Goal: Task Accomplishment & Management: Use online tool/utility

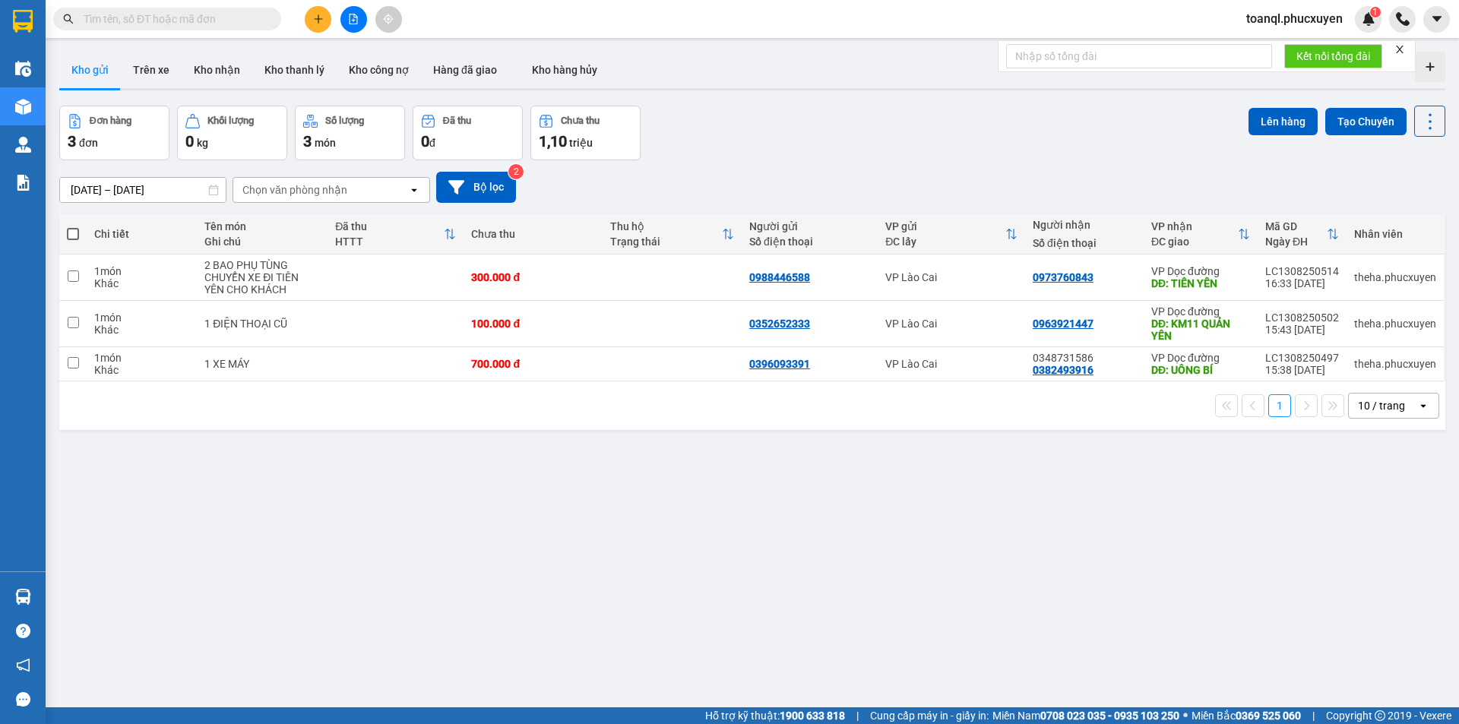
click at [458, 550] on div "ver 1.8.138 Kho gửi Trên xe Kho nhận Kho thanh lý Kho công nợ Hàng đã giao Kho …" at bounding box center [752, 408] width 1398 height 724
click at [315, 15] on icon "plus" at bounding box center [318, 19] width 11 height 11
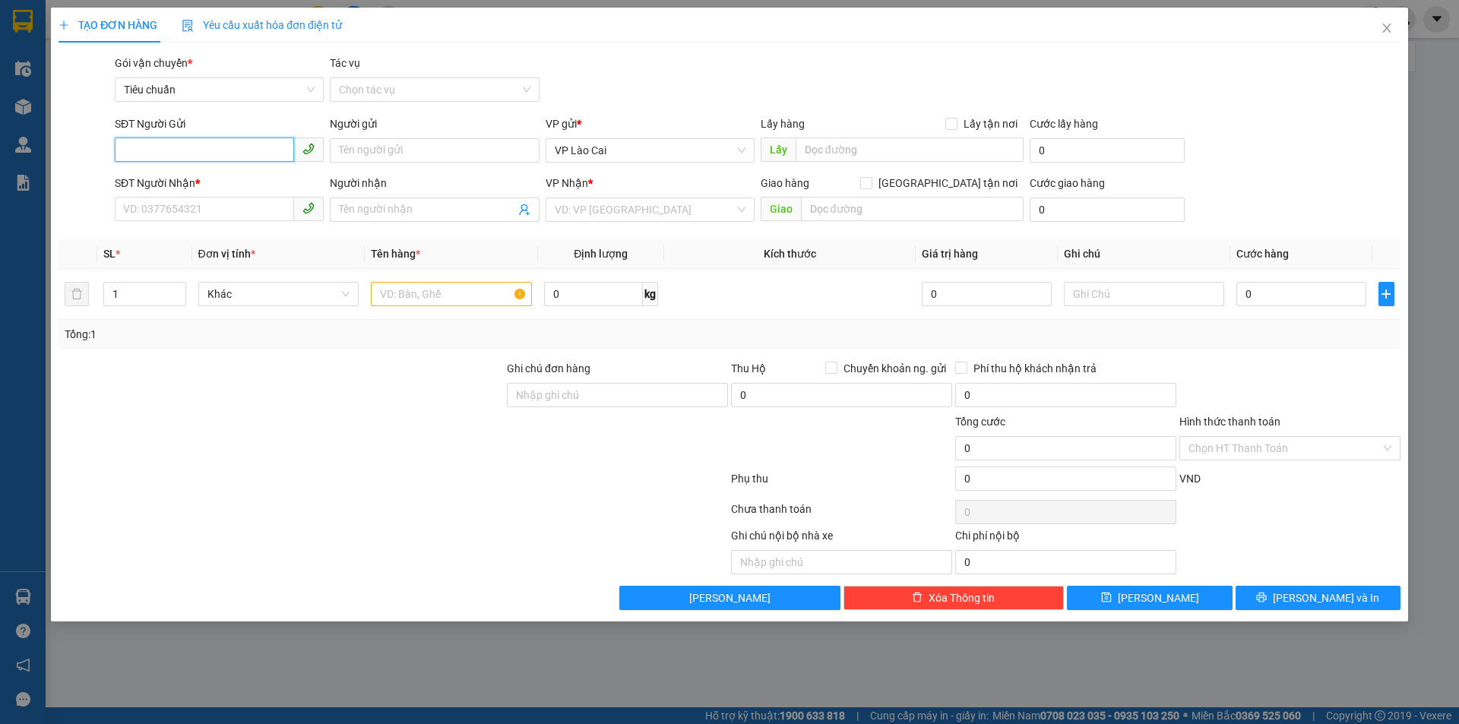
click at [173, 152] on input "SĐT Người Gửi" at bounding box center [204, 150] width 179 height 24
click at [154, 176] on div "0989855228" at bounding box center [219, 181] width 191 height 17
type input "0989855228"
click at [183, 212] on input "SĐT Người Nhận *" at bounding box center [204, 209] width 179 height 24
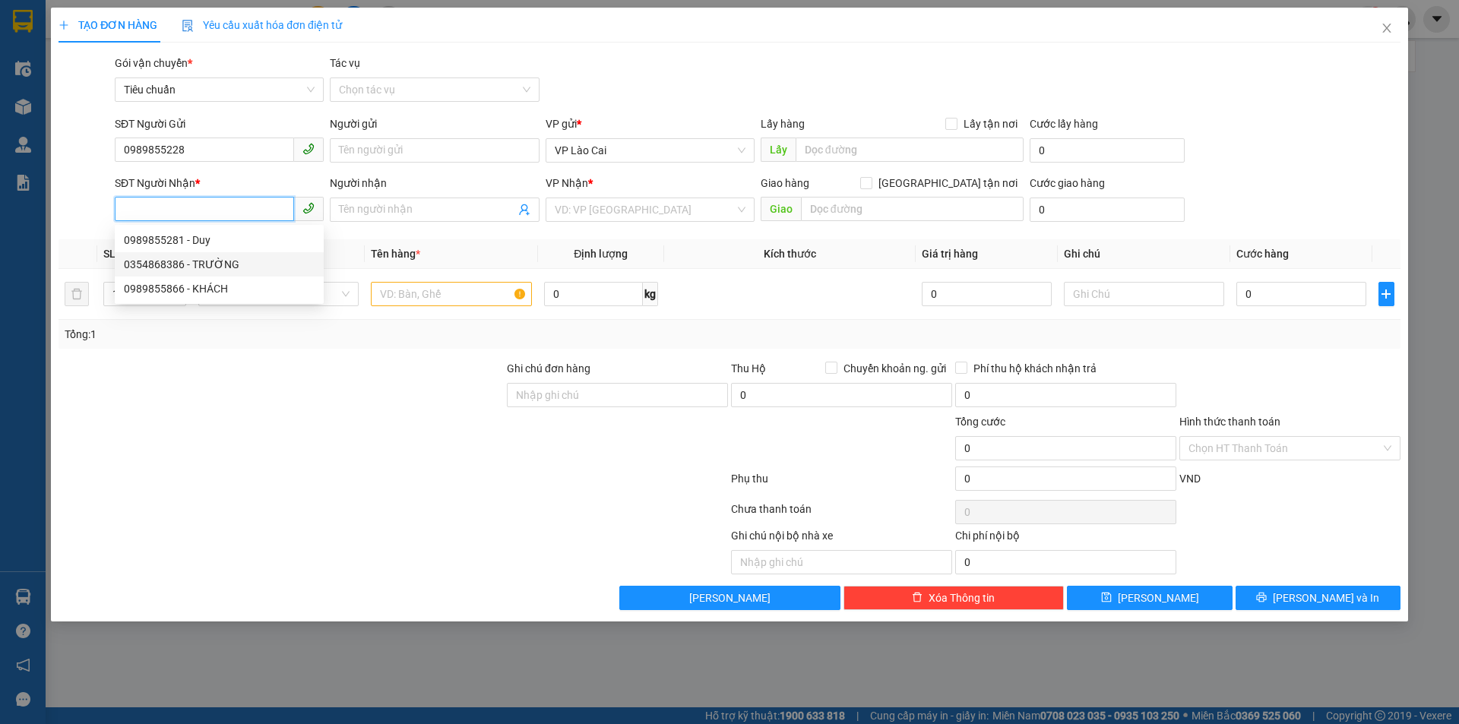
click at [193, 266] on div "0354868386 - TRƯỜNG" at bounding box center [219, 264] width 191 height 17
type input "0354868386"
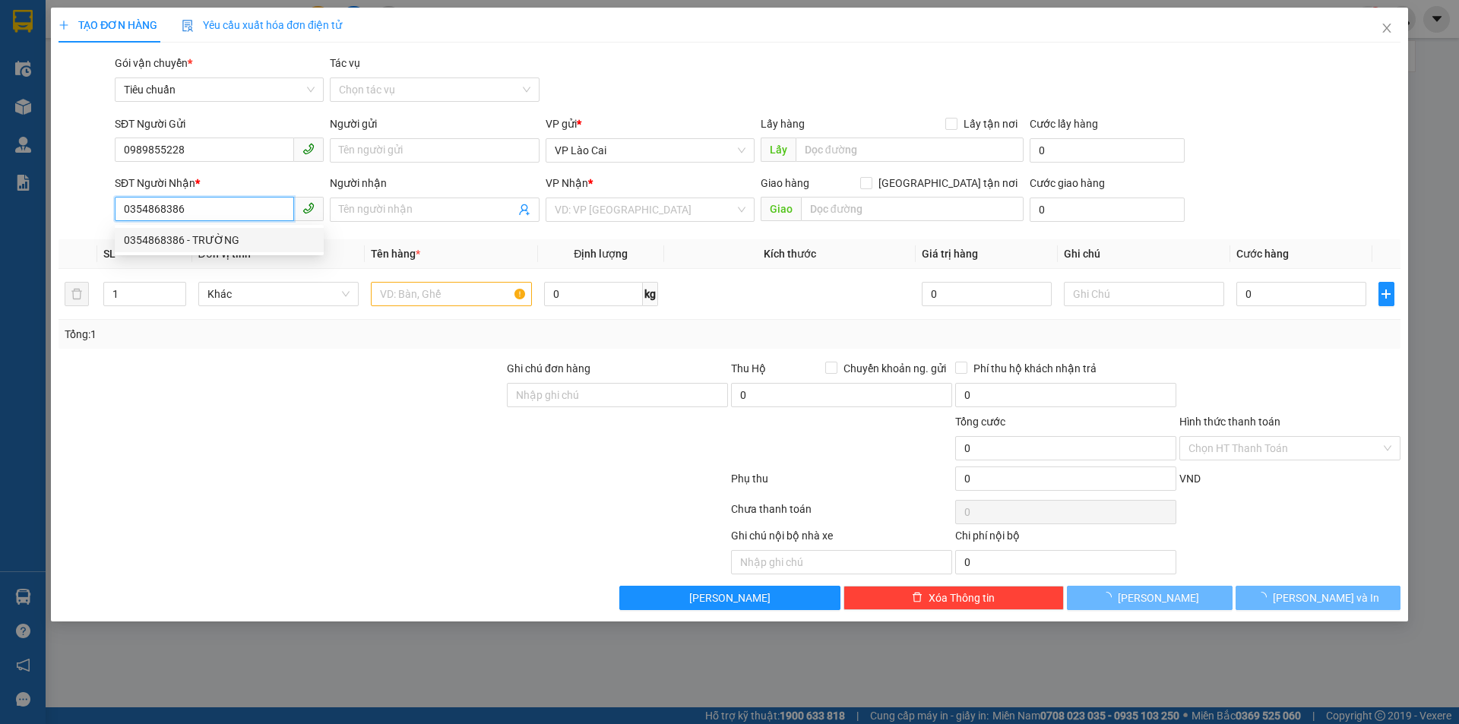
type input "TRƯỜNG"
type input "bãi cháy"
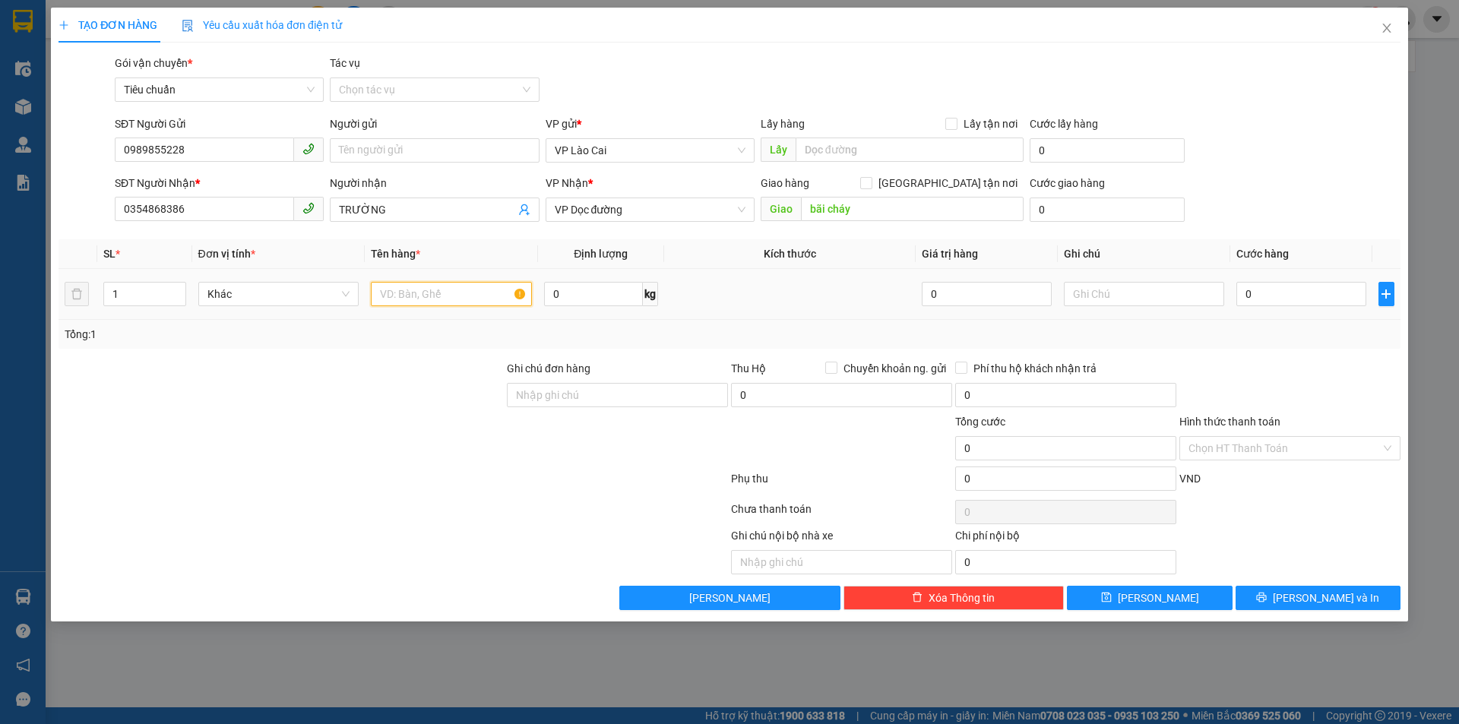
click at [447, 293] on input "text" at bounding box center [451, 294] width 161 height 24
type input "1 BỌC ĐEN GIA VỊ"
click at [1313, 292] on input "0" at bounding box center [1300, 294] width 129 height 24
type input "1"
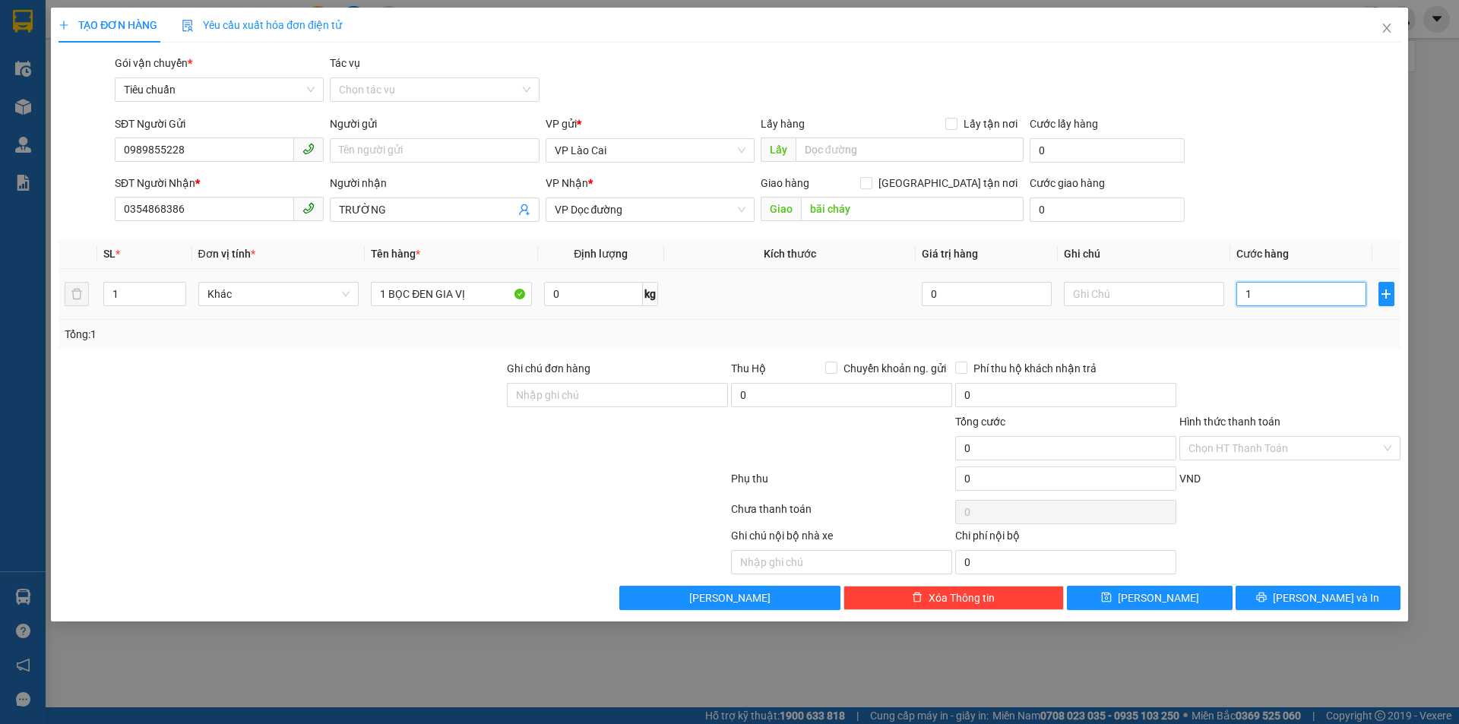
type input "1"
type input "10"
type input "100"
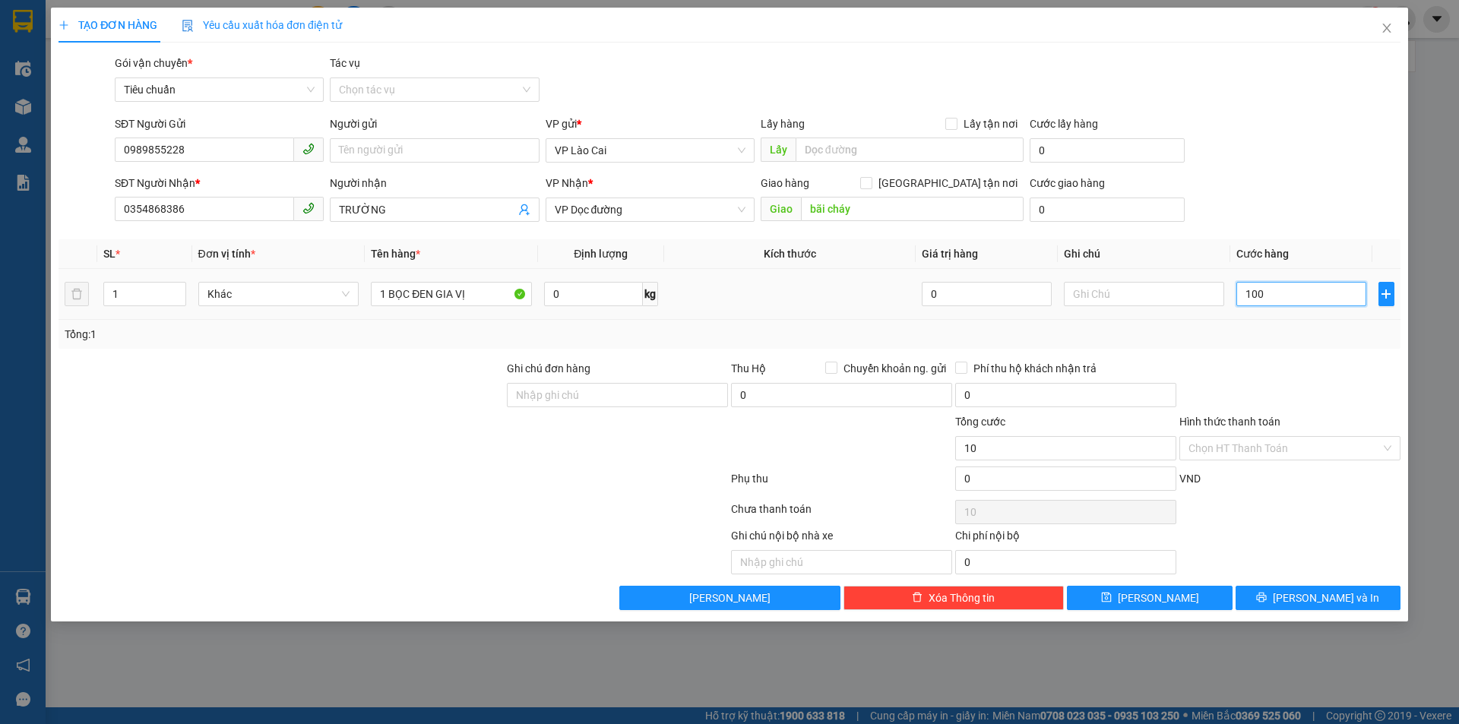
type input "100"
type input "100.000"
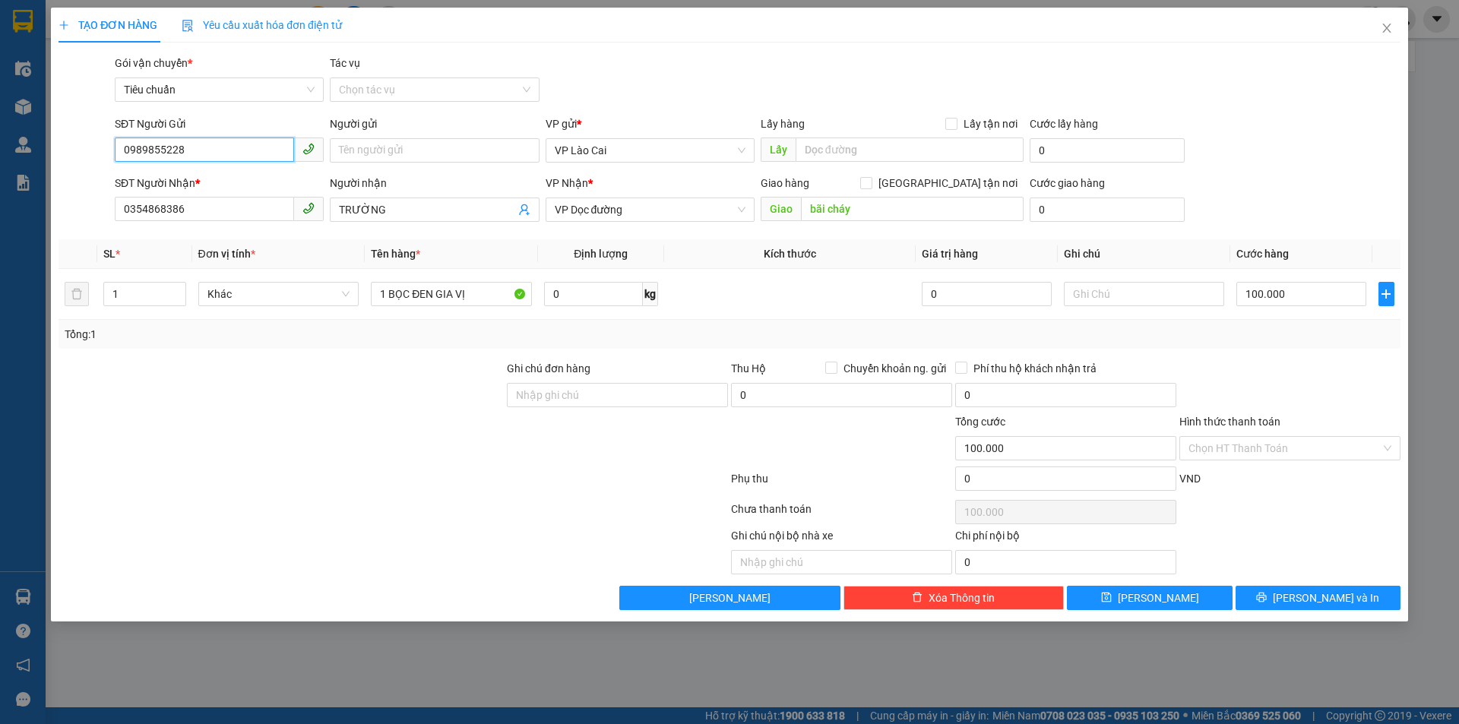
drag, startPoint x: 211, startPoint y: 151, endPoint x: 62, endPoint y: 148, distance: 148.2
click at [62, 148] on div "SĐT Người Gửi 0989855228 0989855228 Người gửi Tên người gửi VP gửi * VP Lào Cai…" at bounding box center [729, 142] width 1345 height 53
drag, startPoint x: 213, startPoint y: 212, endPoint x: 70, endPoint y: 221, distance: 143.2
click at [70, 221] on div "SĐT Người Nhận * 0354868386 Người nhận TRƯỜNG VP Nhận * VP Dọc đường Giao hàng …" at bounding box center [729, 201] width 1345 height 53
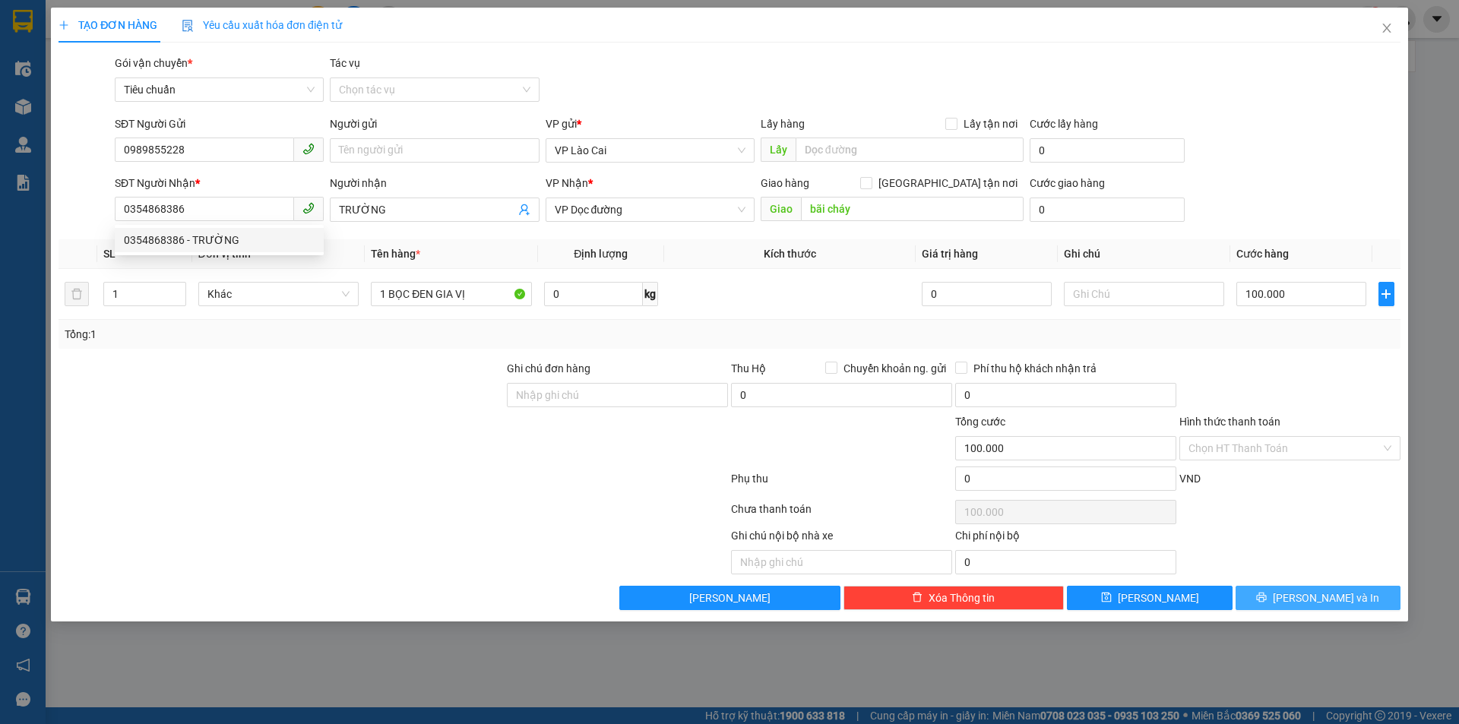
click at [1331, 597] on span "[PERSON_NAME] và In" at bounding box center [1326, 598] width 106 height 17
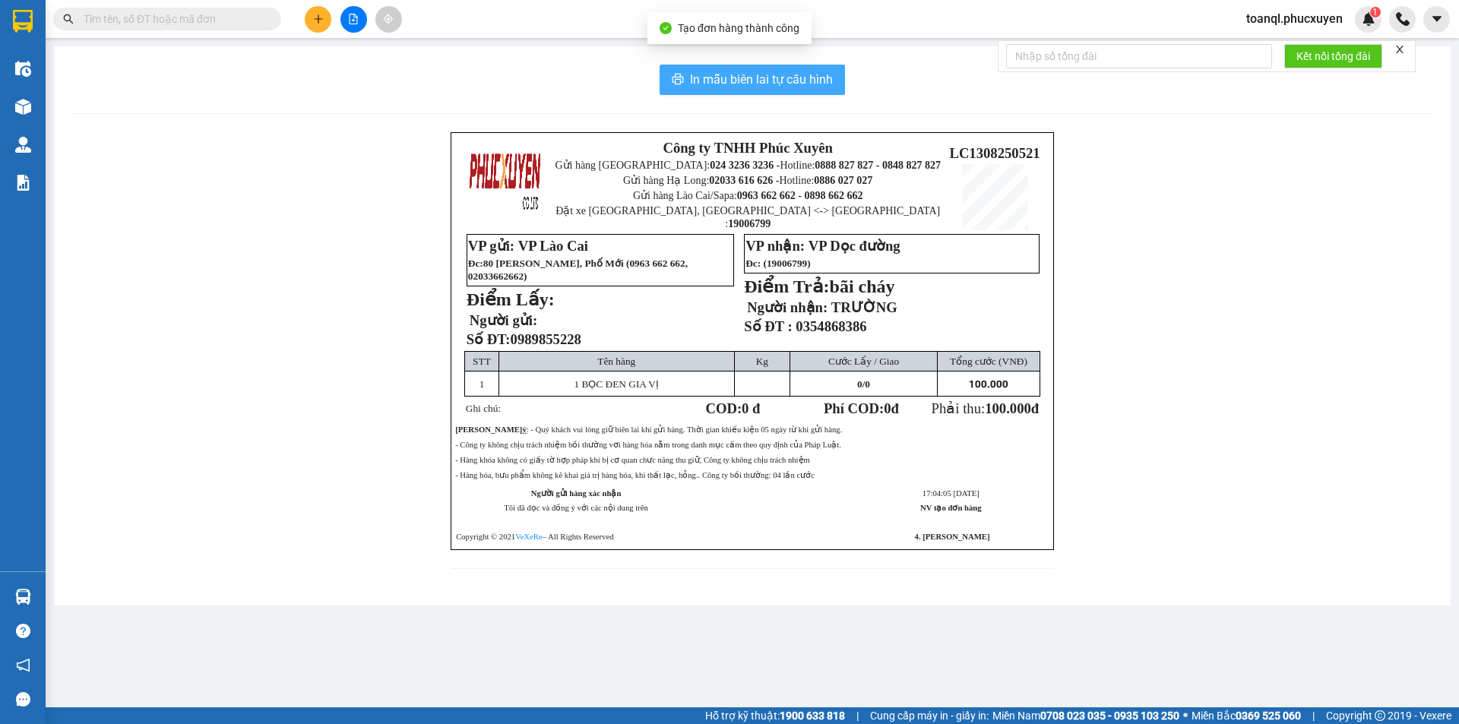
click at [756, 77] on span "In mẫu biên lai tự cấu hình" at bounding box center [761, 79] width 143 height 19
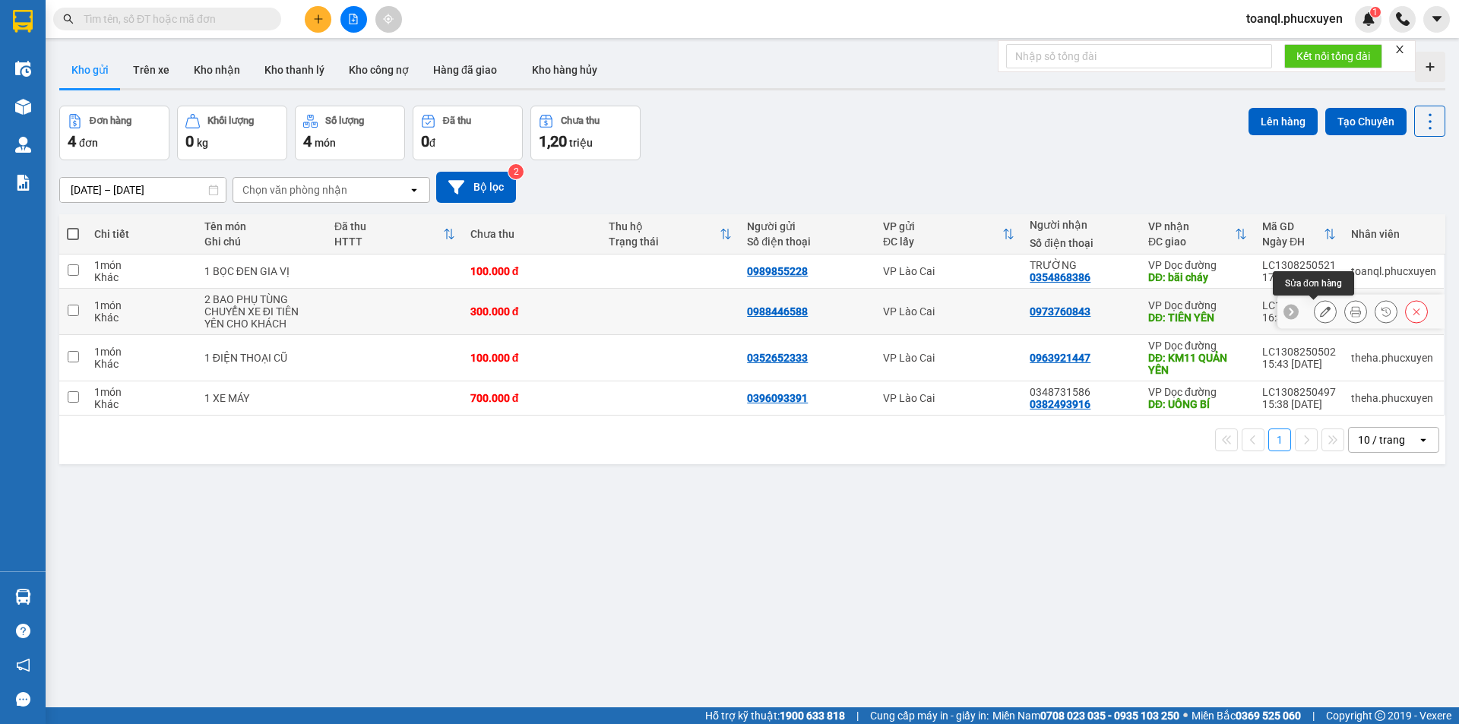
click at [1320, 311] on icon at bounding box center [1325, 311] width 11 height 11
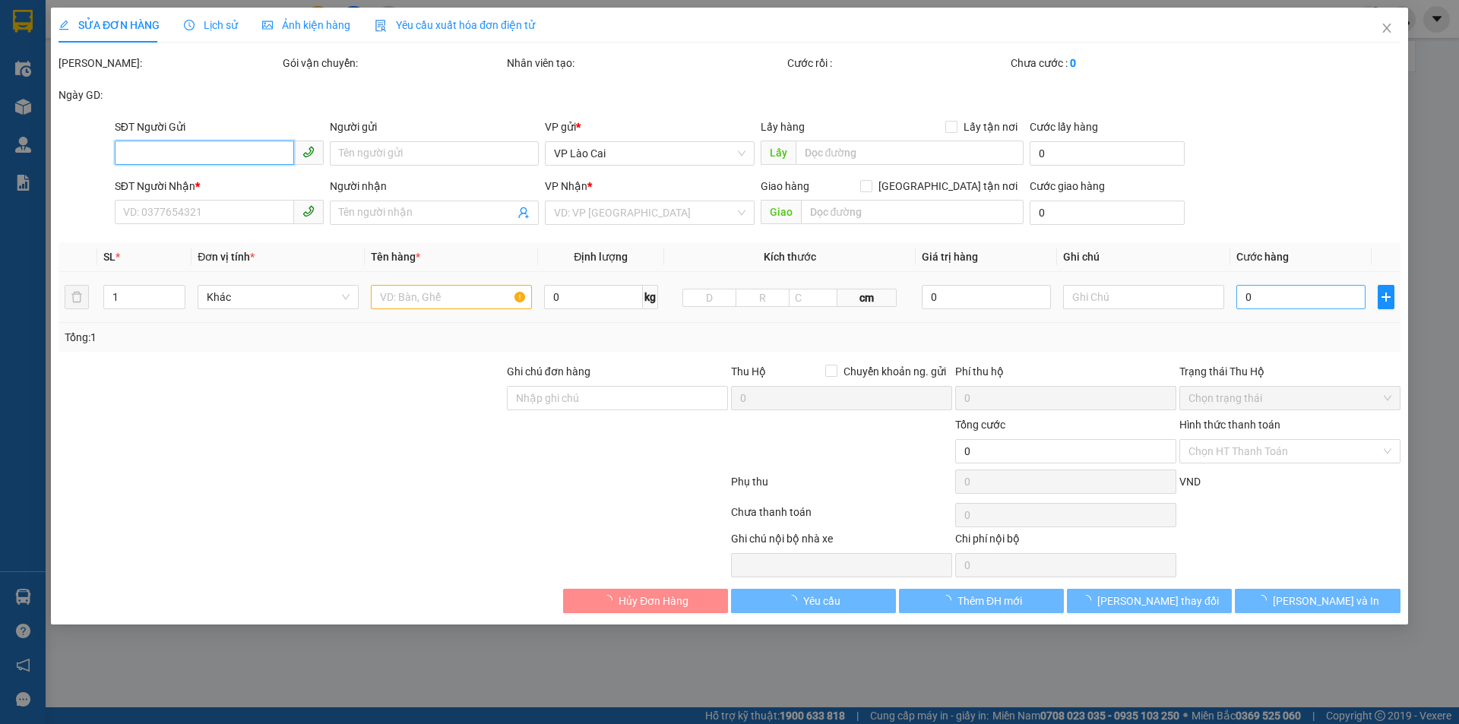
type input "0988446588"
type input "0973760843"
type input "TIÊN YÊN"
type input "300.000"
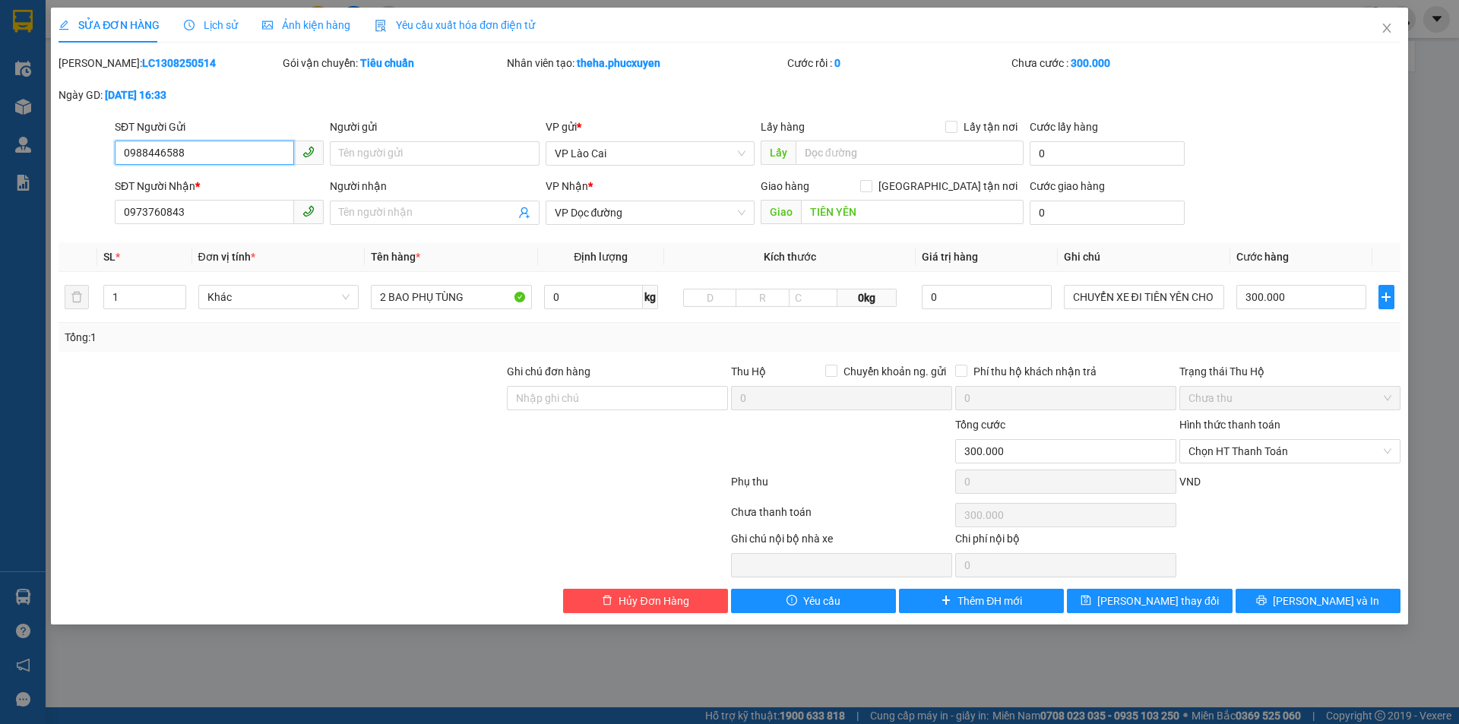
drag, startPoint x: 220, startPoint y: 161, endPoint x: 81, endPoint y: 138, distance: 140.9
click at [78, 154] on div "SĐT Người Gửi 0988446588 0988446588 Người gửi Tên người gửi VP gửi * VP Lào Cai…" at bounding box center [729, 145] width 1345 height 53
drag, startPoint x: 176, startPoint y: 215, endPoint x: 77, endPoint y: 242, distance: 102.3
click at [77, 242] on div "Total Paid Fee 0 Total UnPaid Fee 300.000 Cash Collection Total Fee Mã ĐH: LC13…" at bounding box center [730, 334] width 1342 height 559
click at [1383, 36] on span "Close" at bounding box center [1387, 29] width 43 height 43
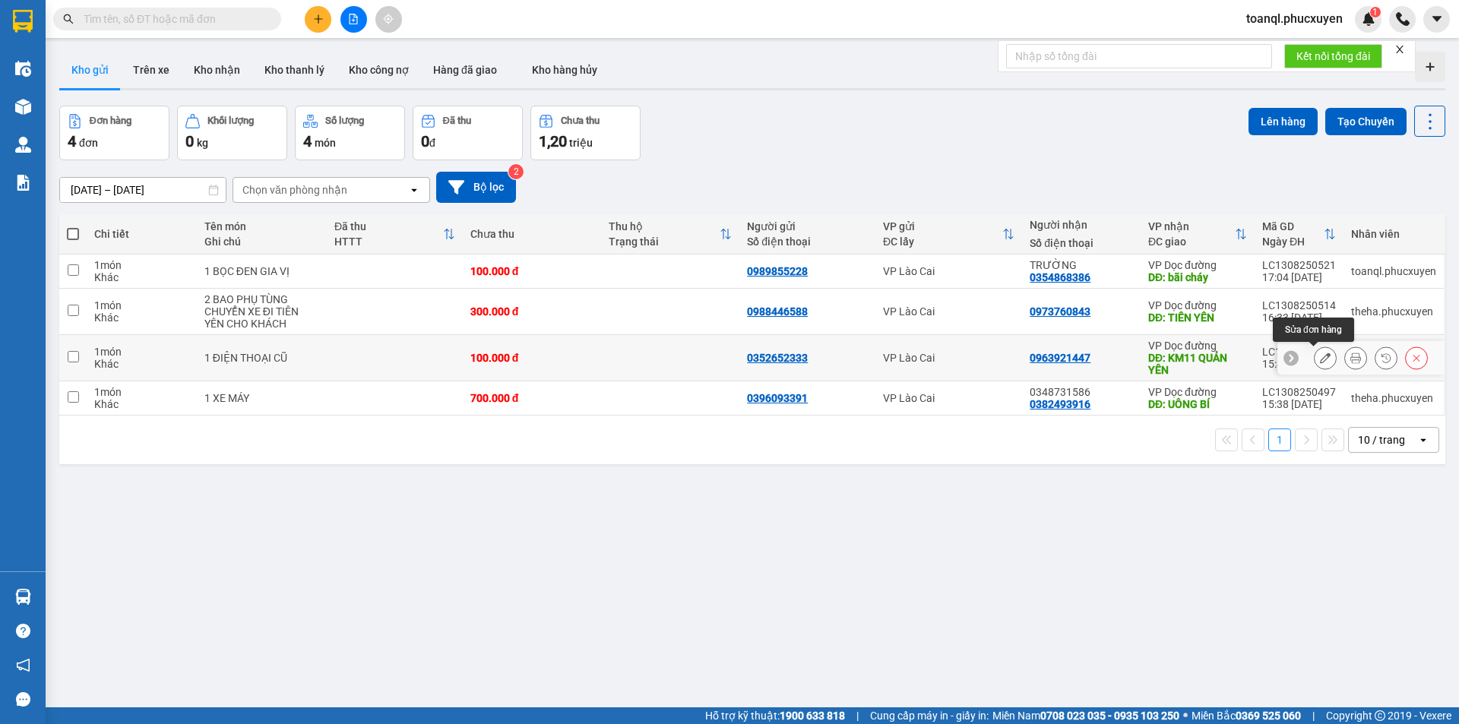
click at [1320, 355] on icon at bounding box center [1325, 358] width 11 height 11
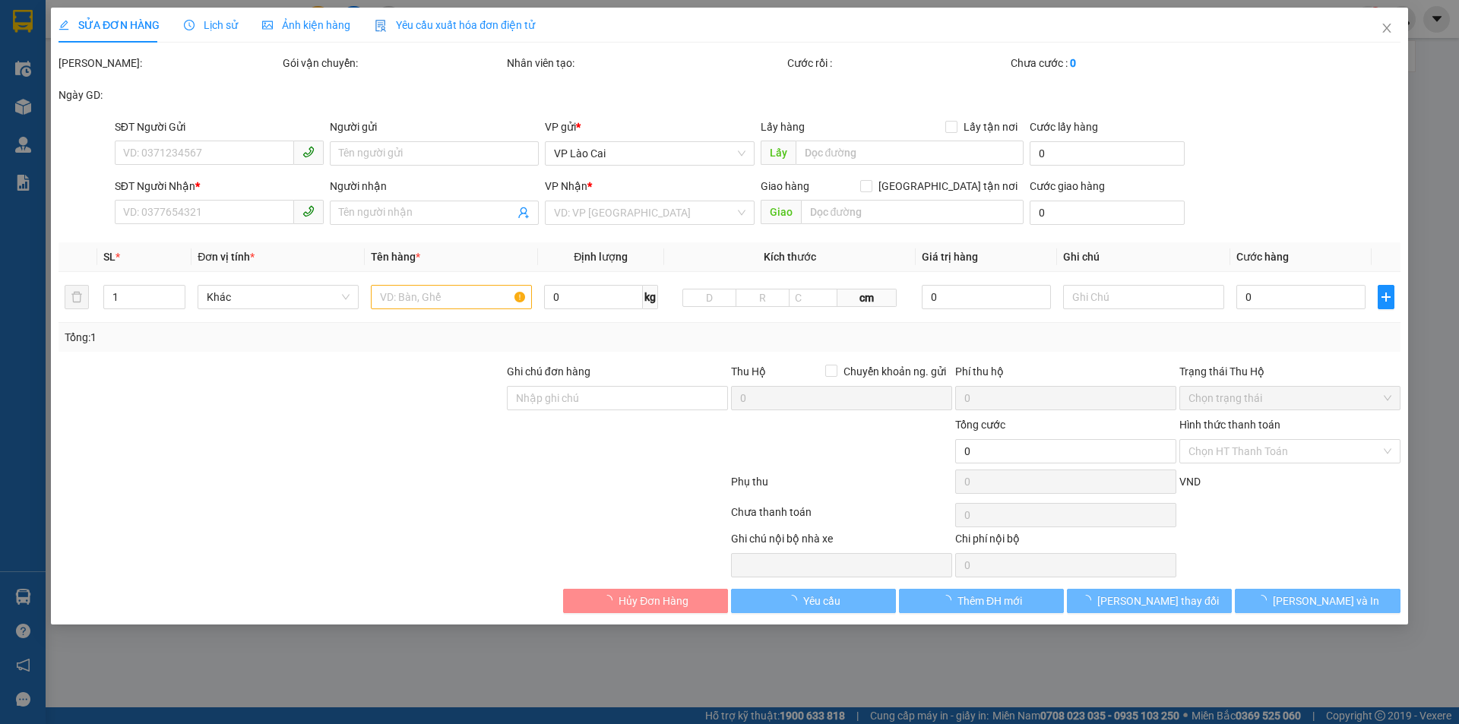
type input "0352652333"
type input "0963921447"
type input "KM11 QUẢN YÊN"
type input "100.000"
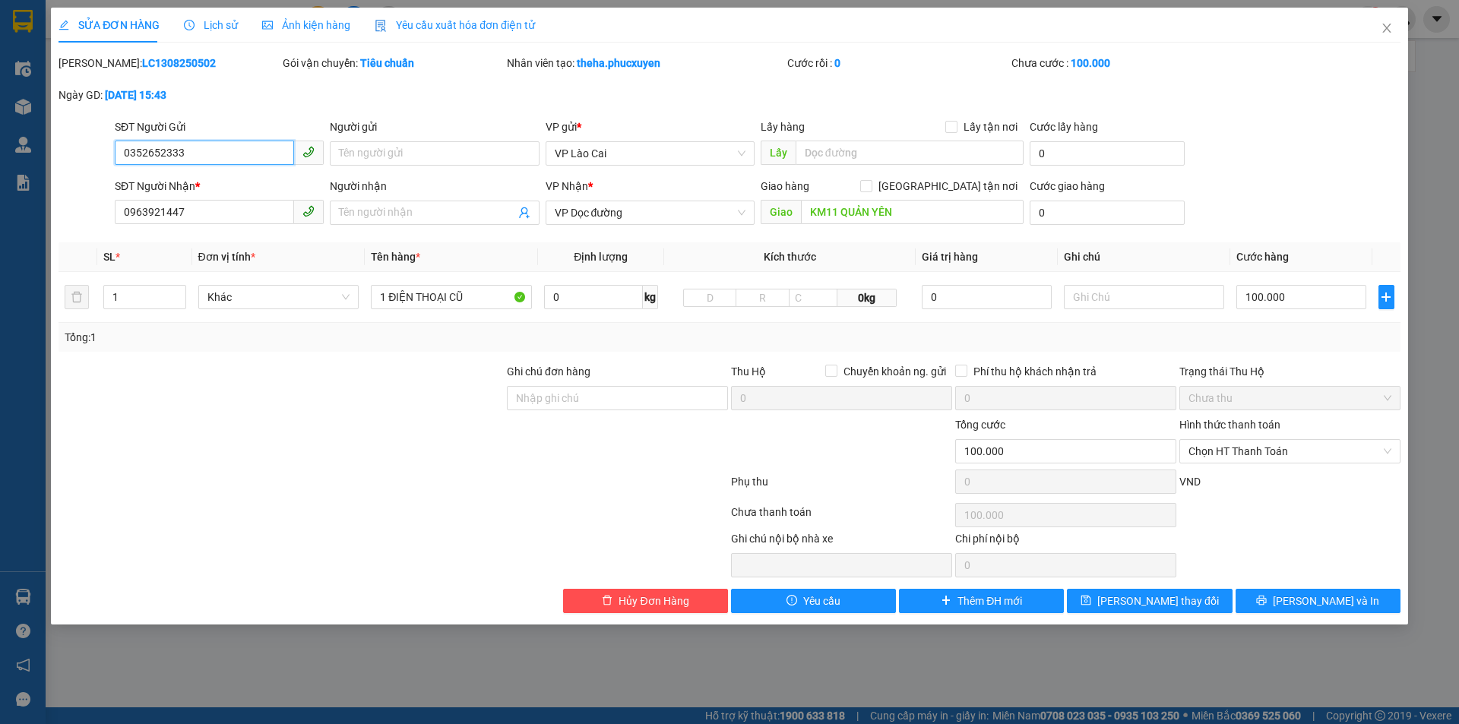
drag, startPoint x: 190, startPoint y: 154, endPoint x: 81, endPoint y: 171, distance: 110.8
click at [81, 171] on div "SĐT Người Gửi 0352652333 0352652333 Người gửi Tên người gửi VP gửi * VP Lào Cai…" at bounding box center [729, 145] width 1345 height 53
drag, startPoint x: 215, startPoint y: 222, endPoint x: 30, endPoint y: 220, distance: 185.4
click at [30, 220] on div "SỬA ĐƠN HÀNG Lịch sử Ảnh kiện hàng Yêu cầu xuất hóa đơn điện tử Total Paid Fee …" at bounding box center [729, 362] width 1459 height 724
click at [1396, 18] on span "Close" at bounding box center [1387, 29] width 43 height 43
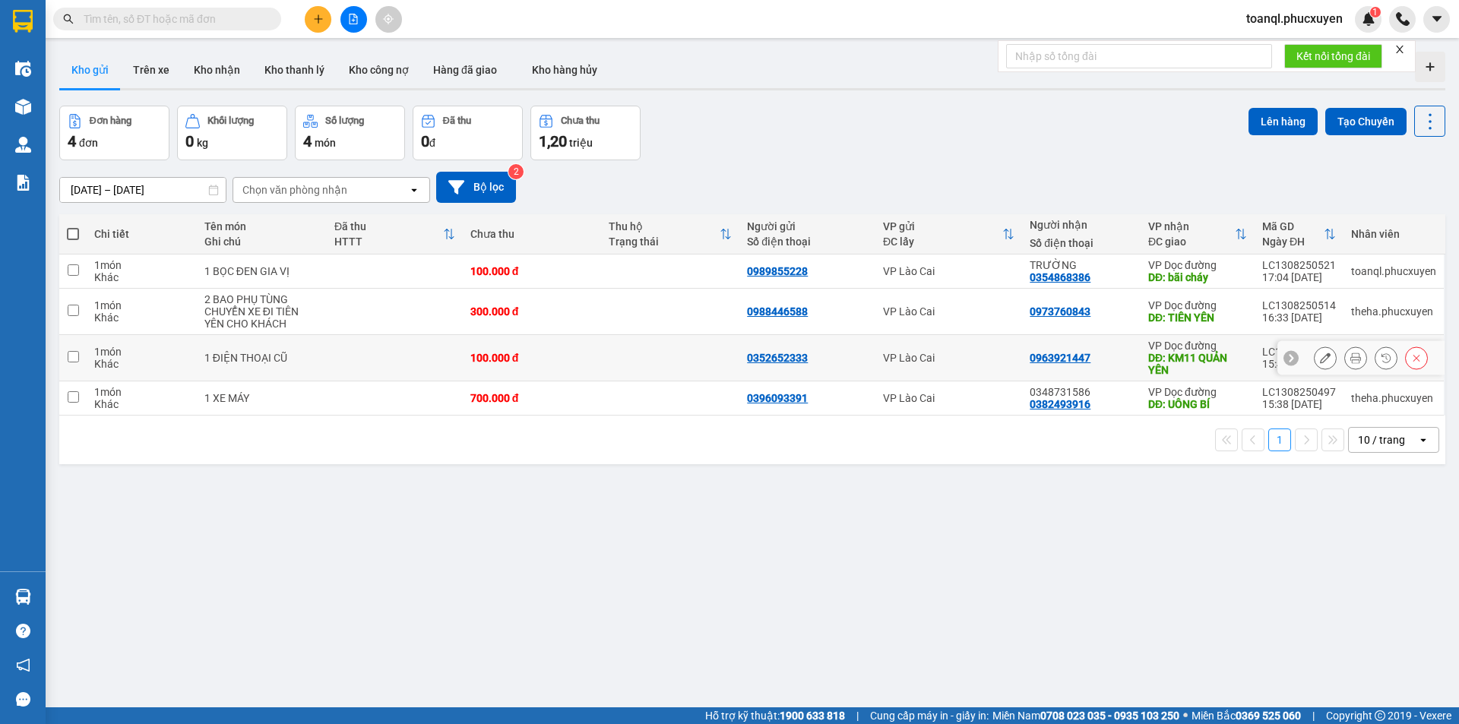
click at [372, 359] on td at bounding box center [395, 358] width 136 height 46
checkbox input "true"
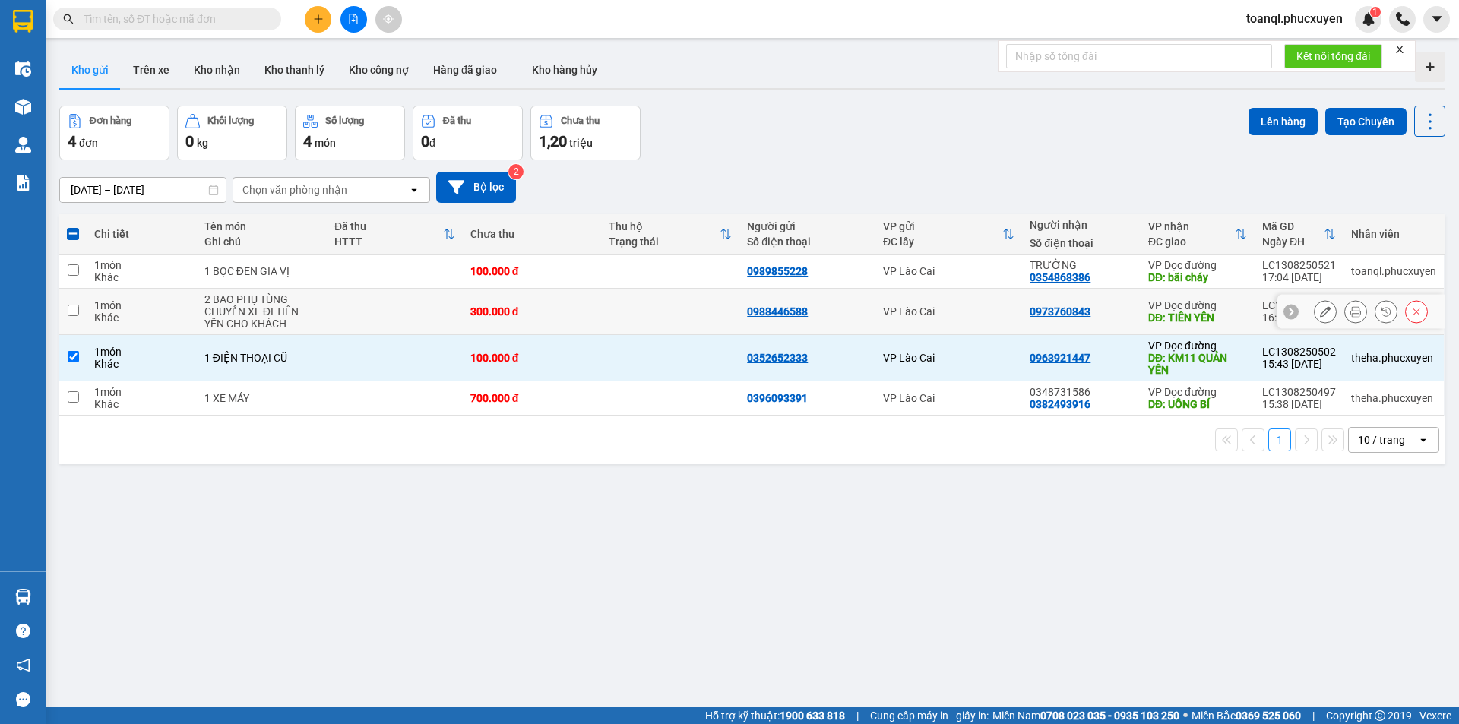
click at [361, 306] on td at bounding box center [395, 312] width 136 height 46
checkbox input "true"
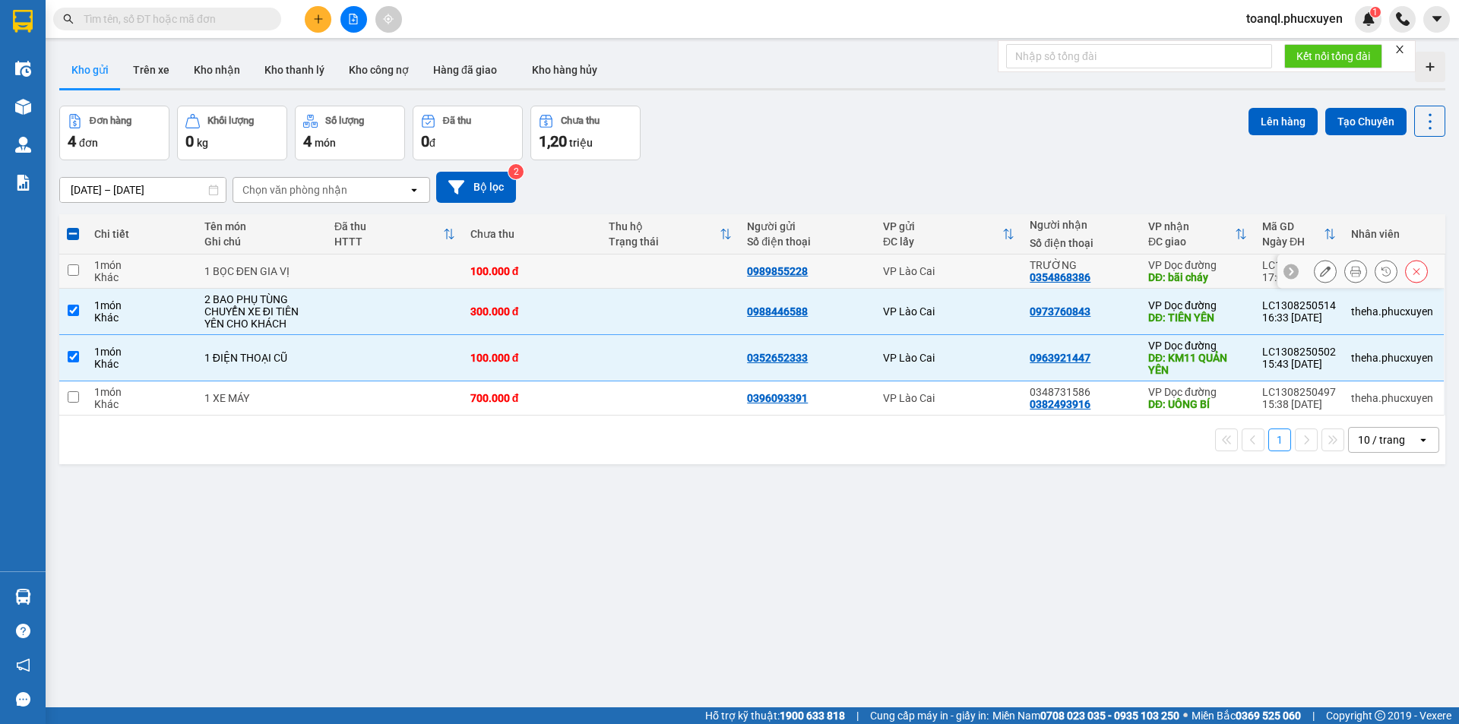
click at [399, 265] on td at bounding box center [395, 272] width 136 height 34
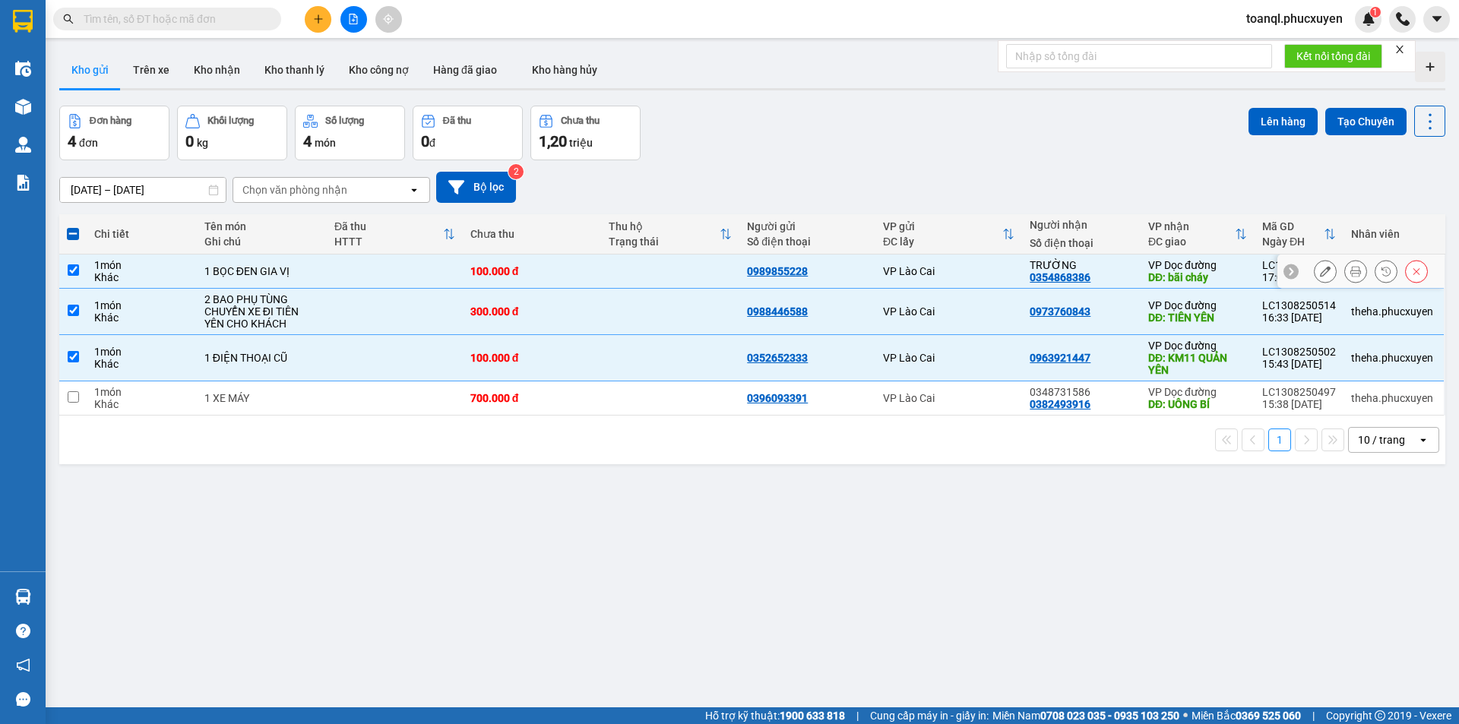
checkbox input "true"
click at [1271, 123] on button "Lên hàng" at bounding box center [1283, 121] width 69 height 27
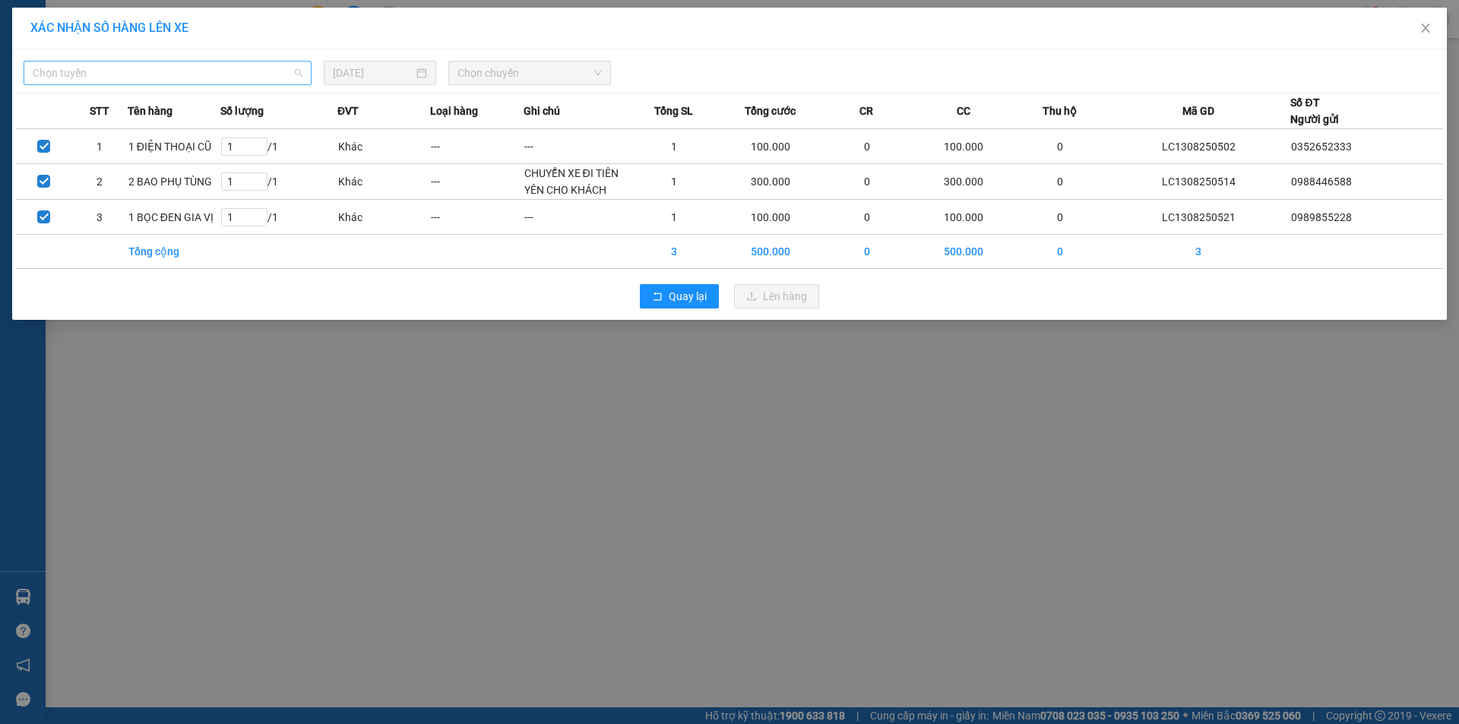
click at [154, 75] on span "Chọn tuyến" at bounding box center [168, 73] width 270 height 23
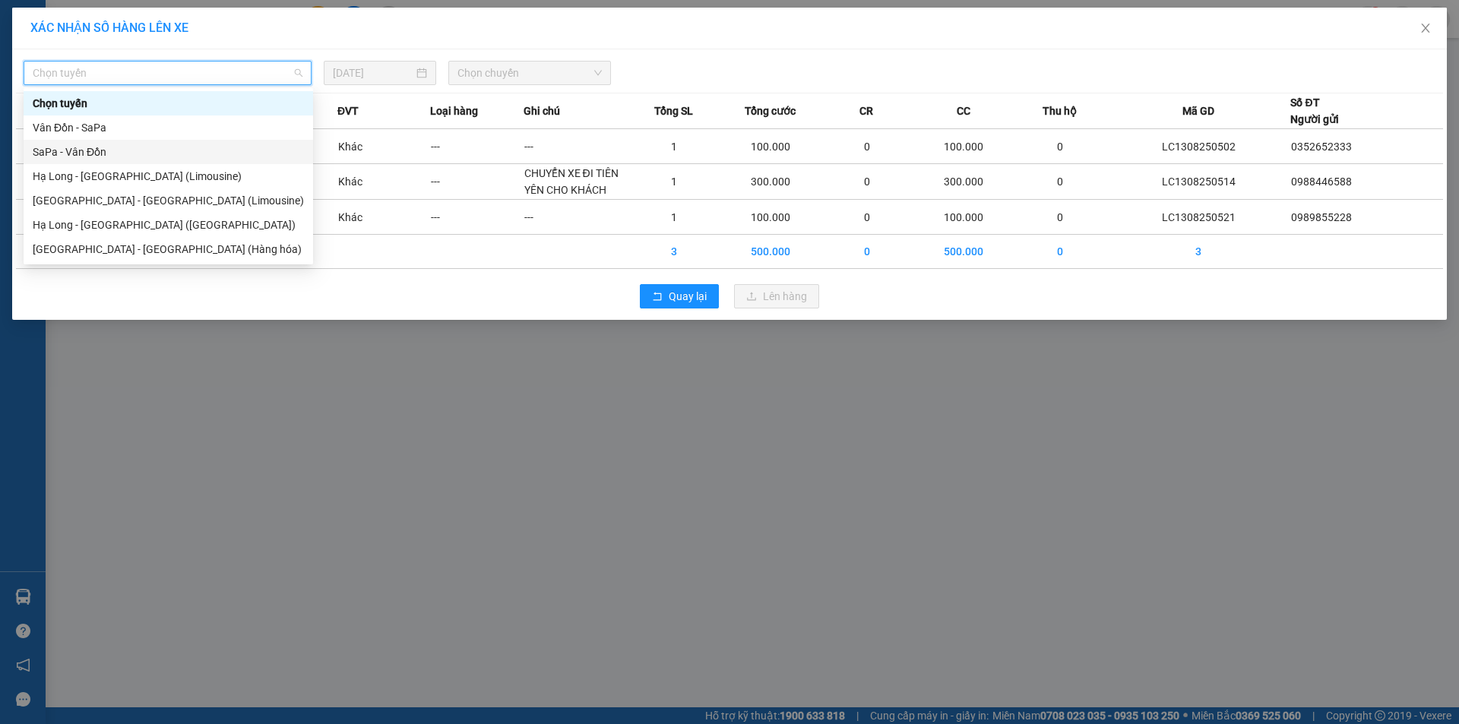
click at [71, 149] on div "SaPa - Vân Đồn" at bounding box center [168, 152] width 271 height 17
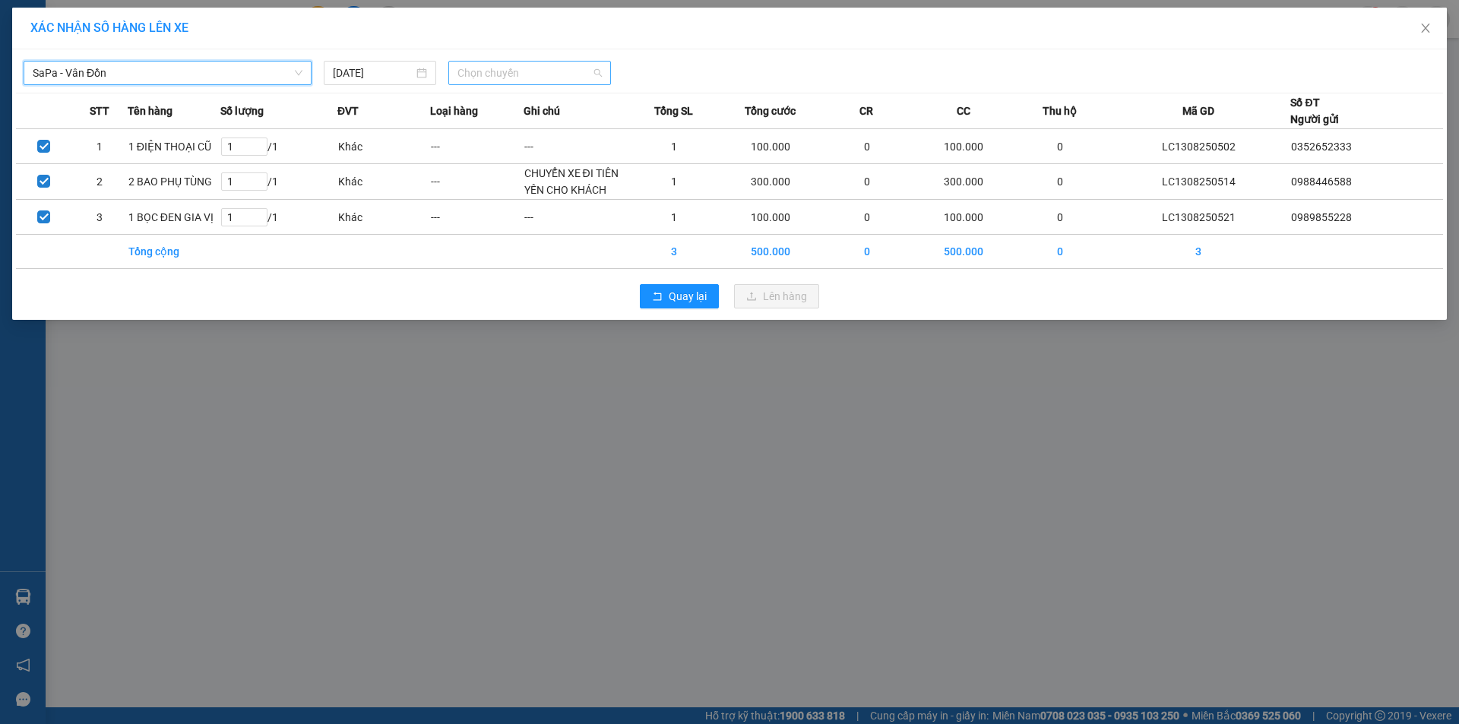
click at [545, 75] on span "Chọn chuyến" at bounding box center [530, 73] width 144 height 23
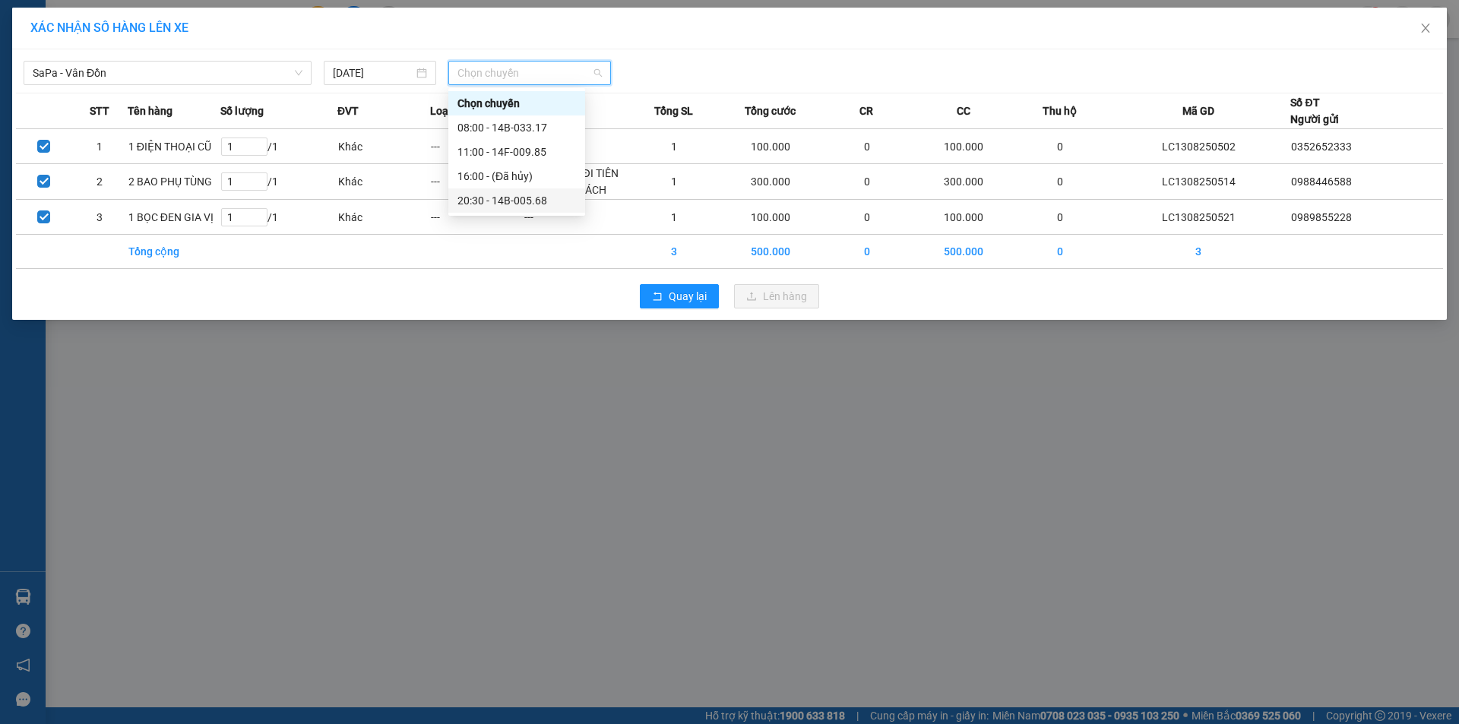
drag, startPoint x: 523, startPoint y: 197, endPoint x: 677, endPoint y: 263, distance: 167.8
click at [529, 198] on div "20:30 - 14B-005.68" at bounding box center [517, 200] width 119 height 17
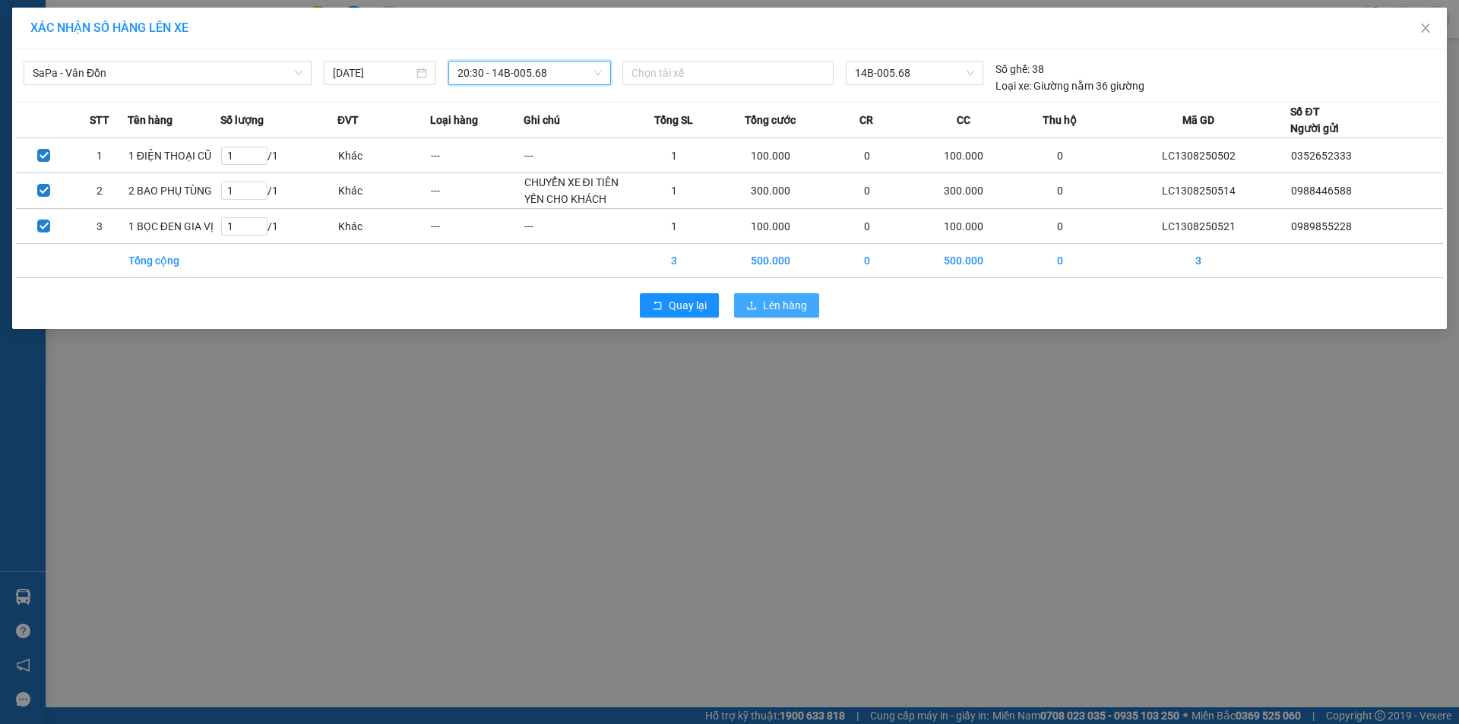
click at [768, 305] on span "Lên hàng" at bounding box center [785, 305] width 44 height 17
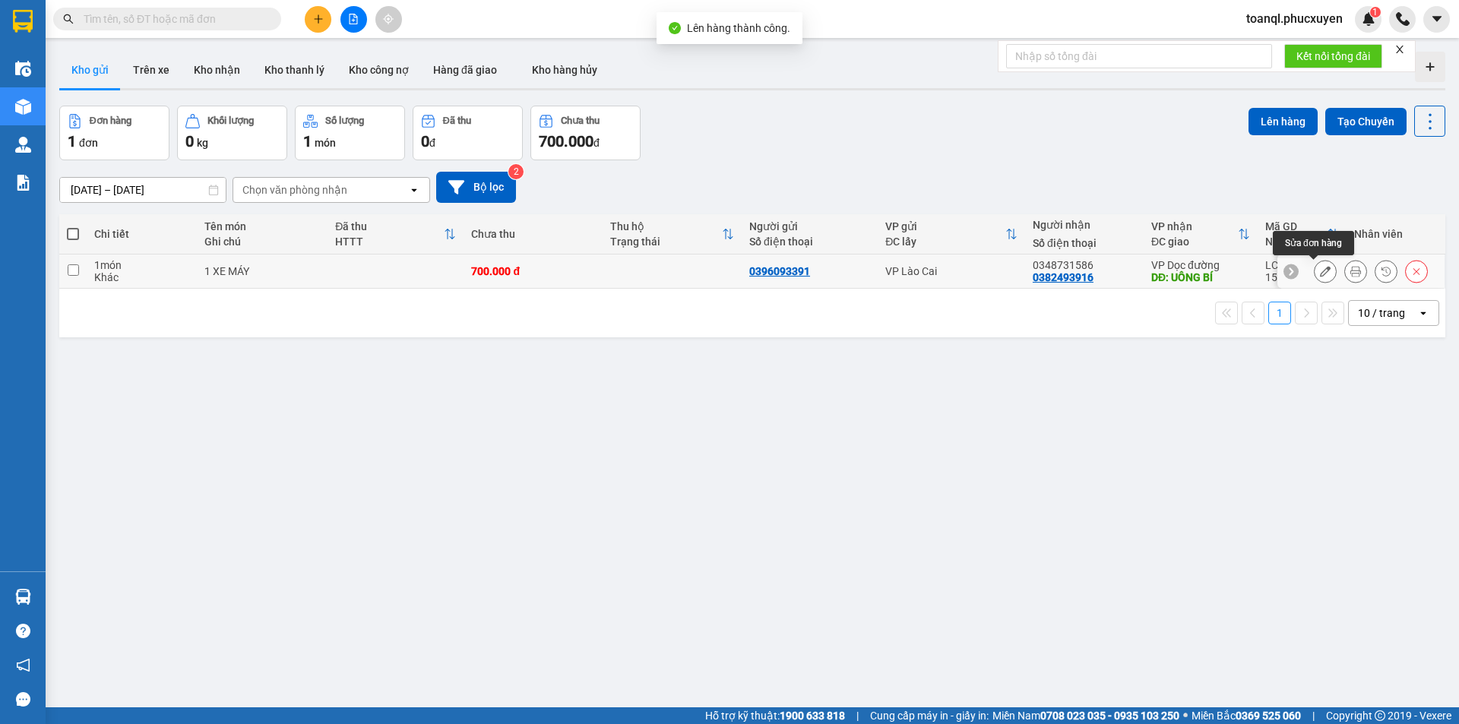
click at [1320, 269] on icon at bounding box center [1325, 271] width 11 height 11
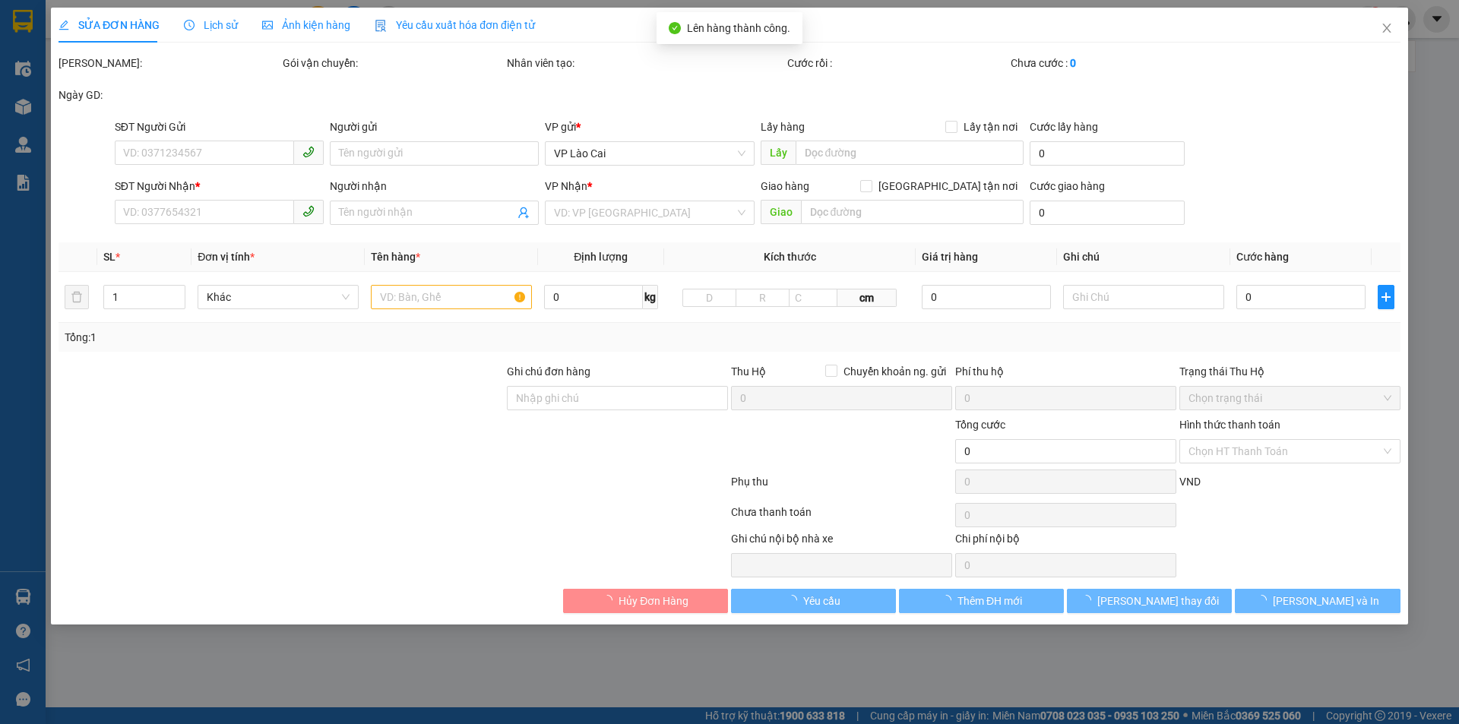
type input "0396093391"
type input "0382493916"
type input "0348731586"
type input "UÔNG BÍ"
type input "700.000"
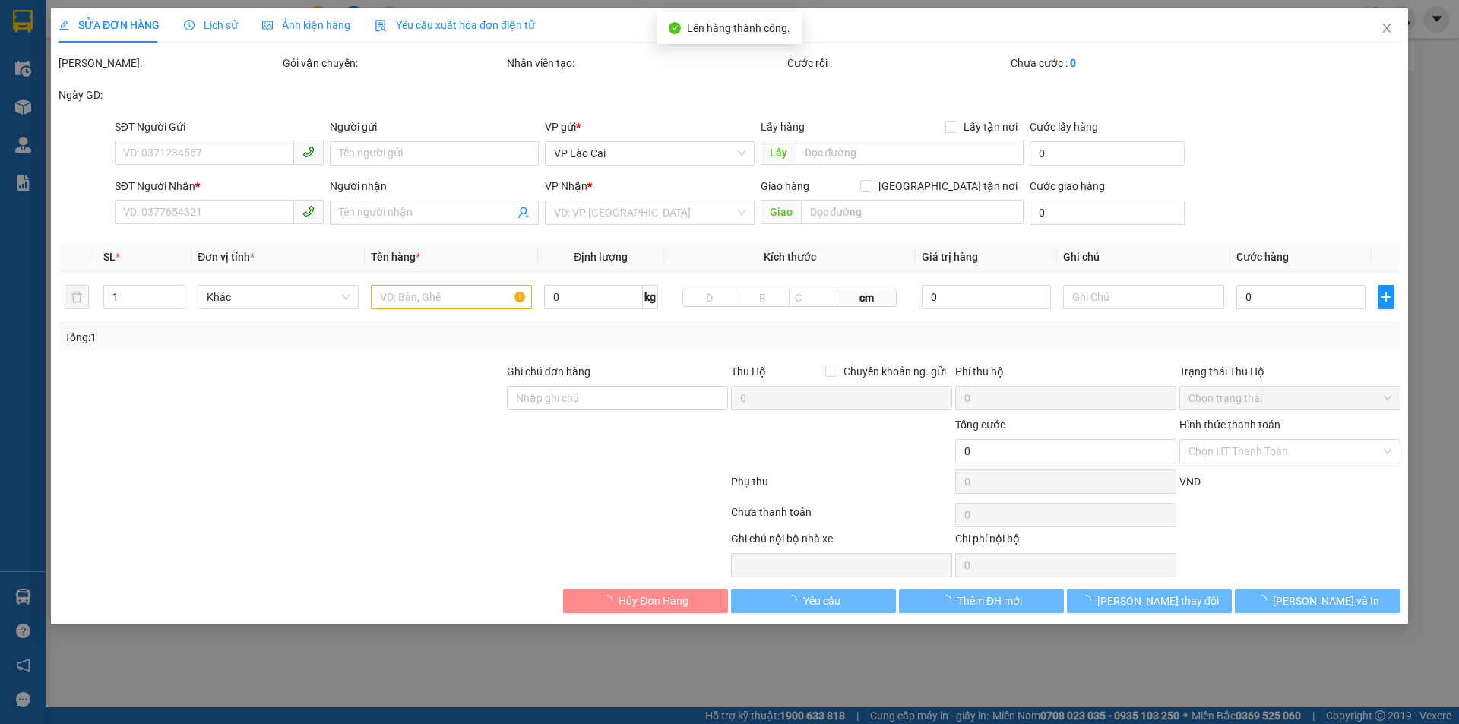
type input "700.000"
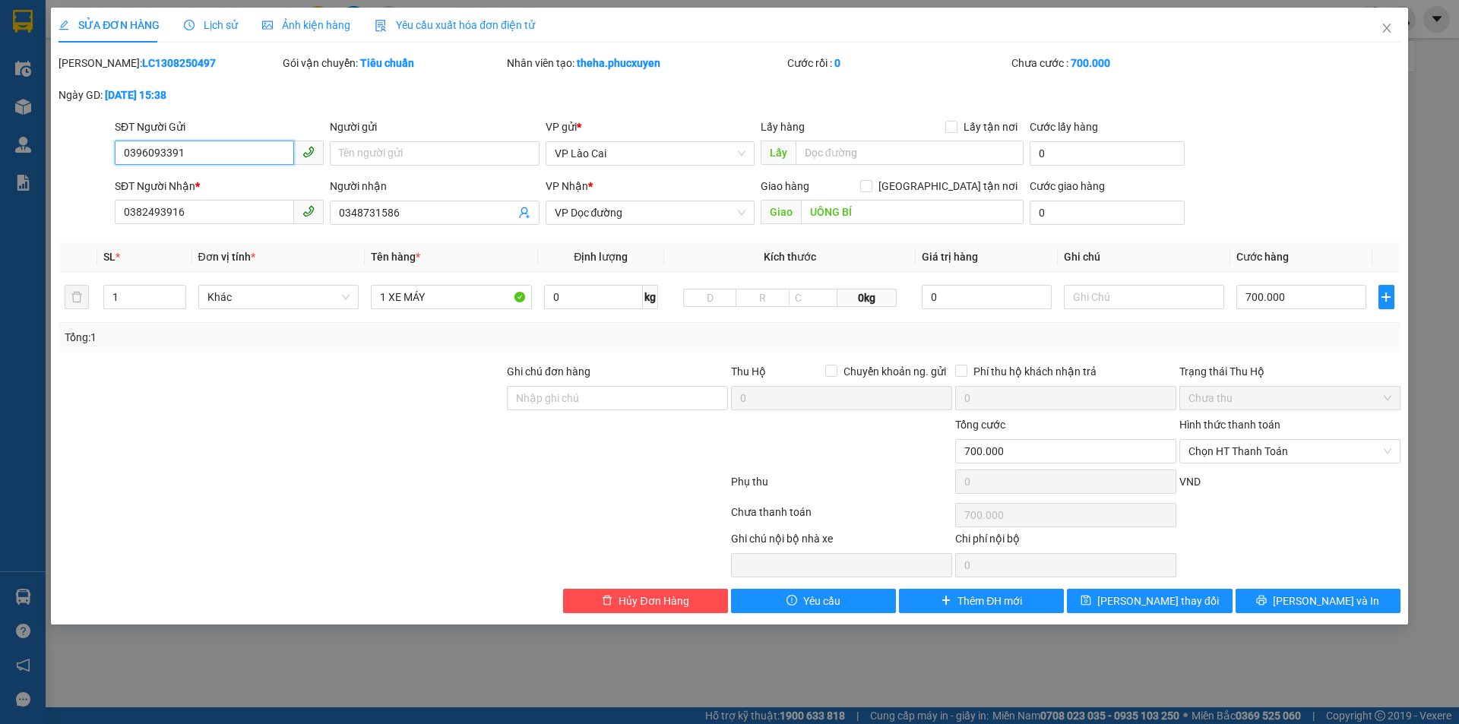
drag, startPoint x: 207, startPoint y: 162, endPoint x: 47, endPoint y: 180, distance: 160.6
click at [47, 180] on div "SỬA ĐƠN HÀNG Lịch sử Ảnh kiện hàng Yêu cầu xuất hóa đơn điện tử Total Paid Fee …" at bounding box center [729, 362] width 1459 height 724
drag, startPoint x: 204, startPoint y: 211, endPoint x: 62, endPoint y: 236, distance: 144.9
click at [62, 236] on div "Total Paid Fee 0 Total UnPaid Fee 700.000 Cash Collection Total Fee Mã ĐH: LC13…" at bounding box center [730, 334] width 1342 height 559
click at [1385, 22] on span "Close" at bounding box center [1387, 29] width 43 height 43
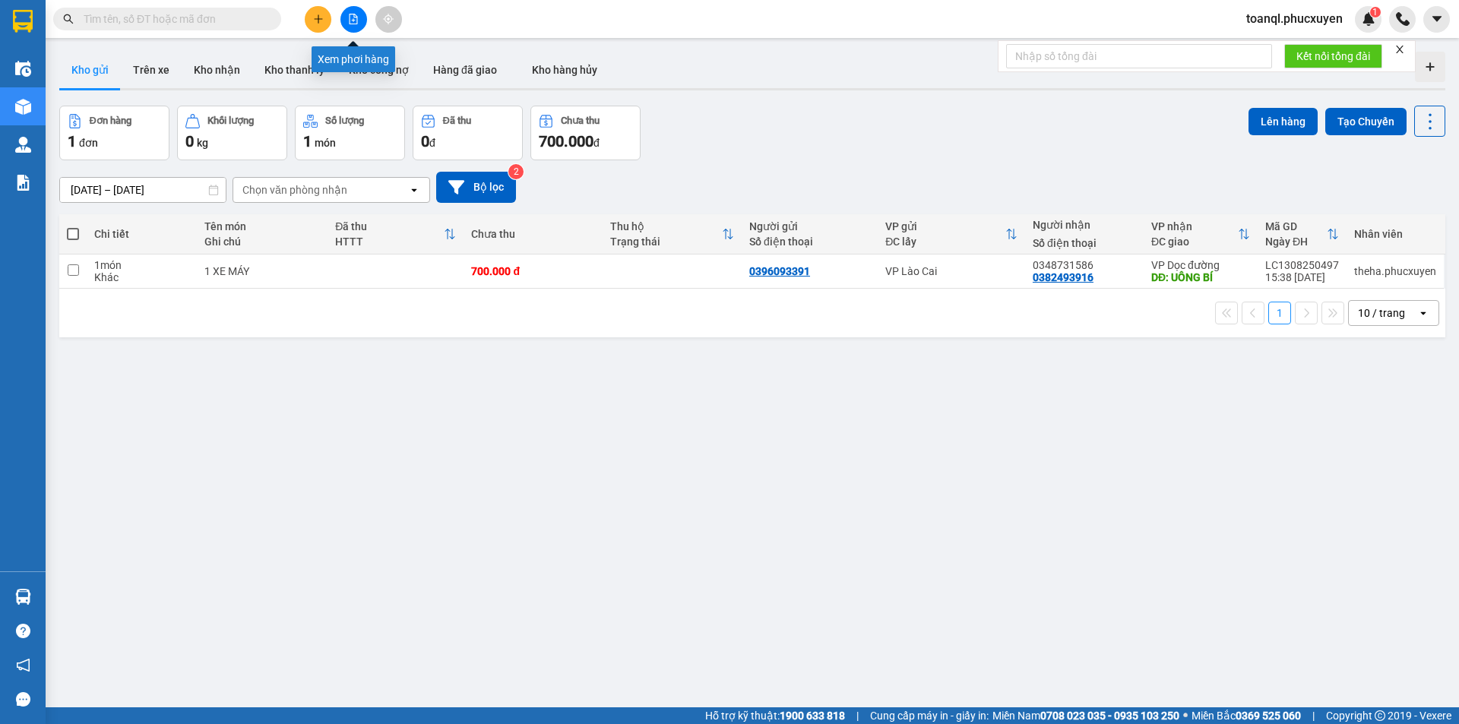
click at [359, 22] on button at bounding box center [353, 19] width 27 height 27
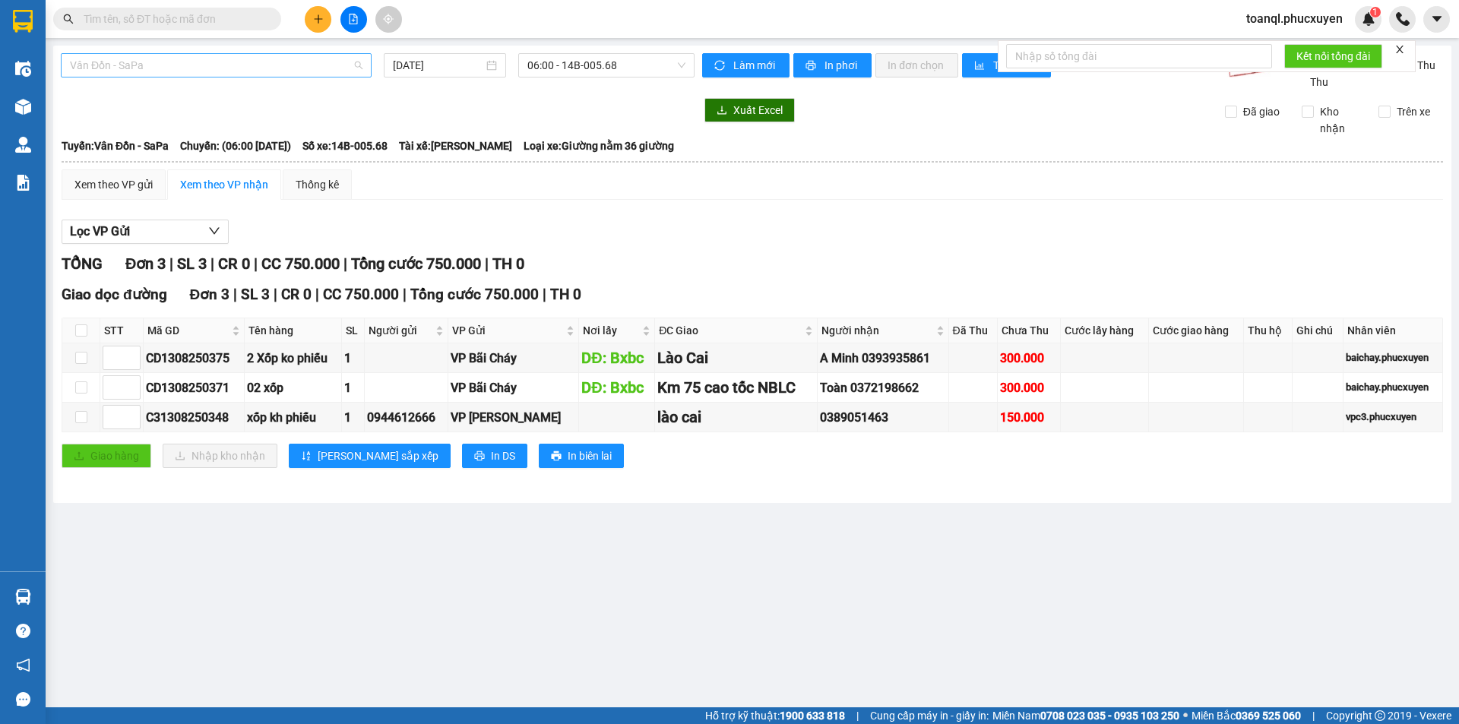
click at [249, 72] on span "Vân Đồn - SaPa" at bounding box center [216, 65] width 293 height 23
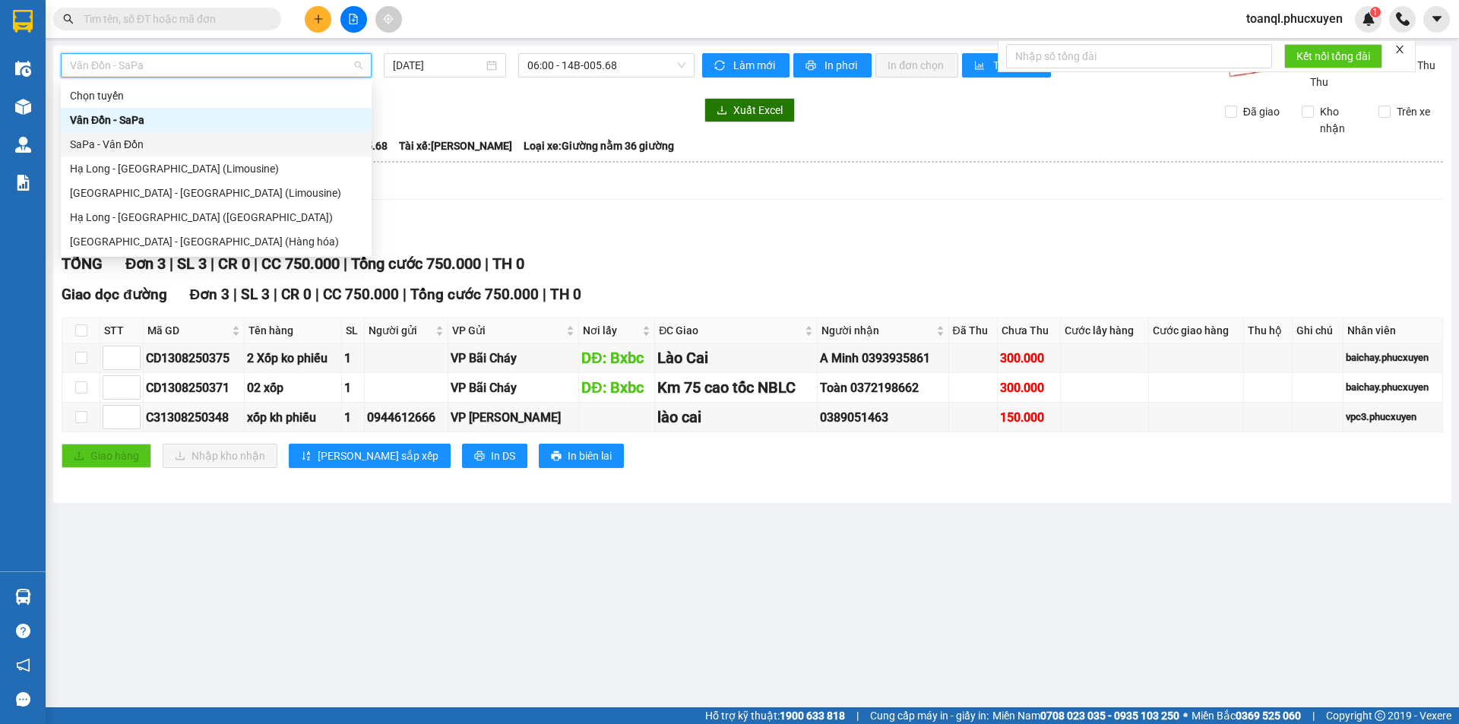
click at [122, 144] on div "SaPa - Vân Đồn" at bounding box center [216, 144] width 293 height 17
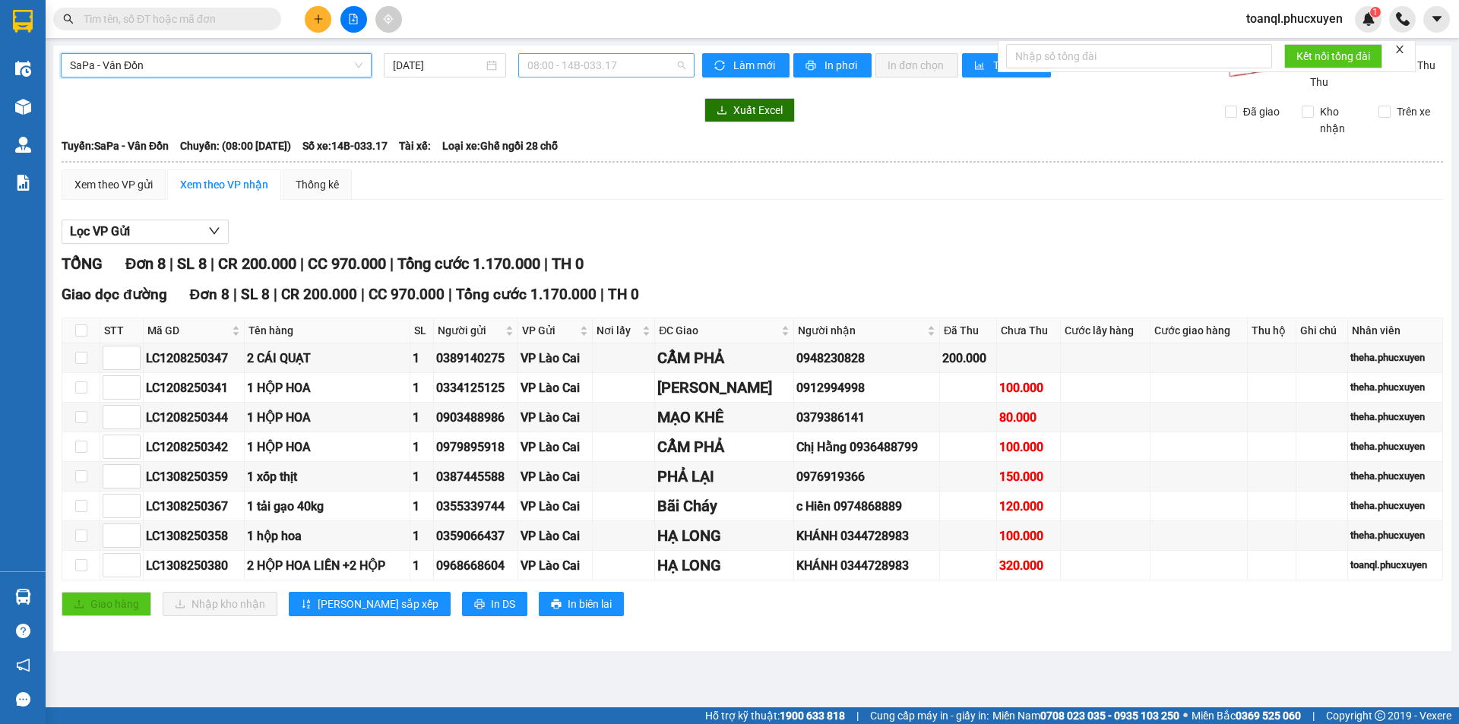
click at [622, 61] on span "08:00 - 14B-033.17" at bounding box center [606, 65] width 158 height 23
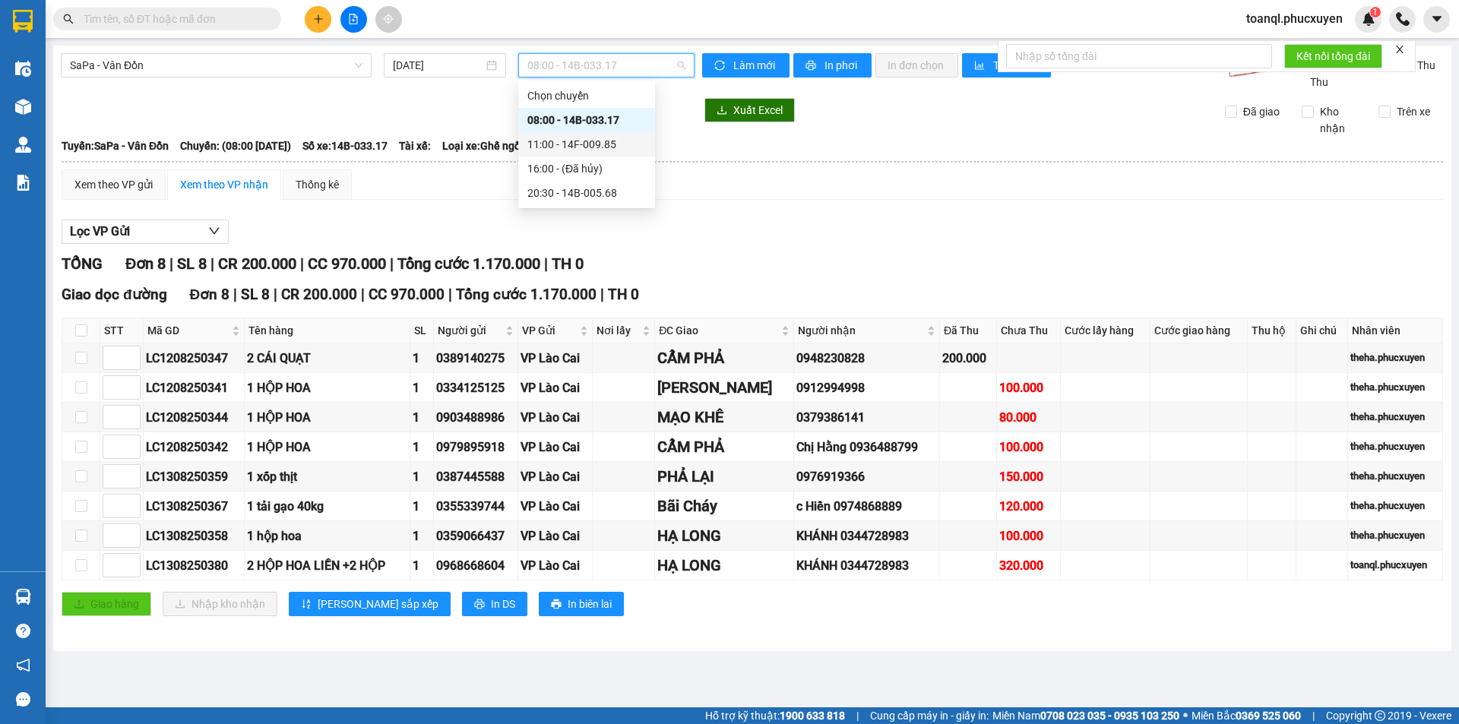
click at [599, 144] on div "11:00 - 14F-009.85" at bounding box center [586, 144] width 119 height 17
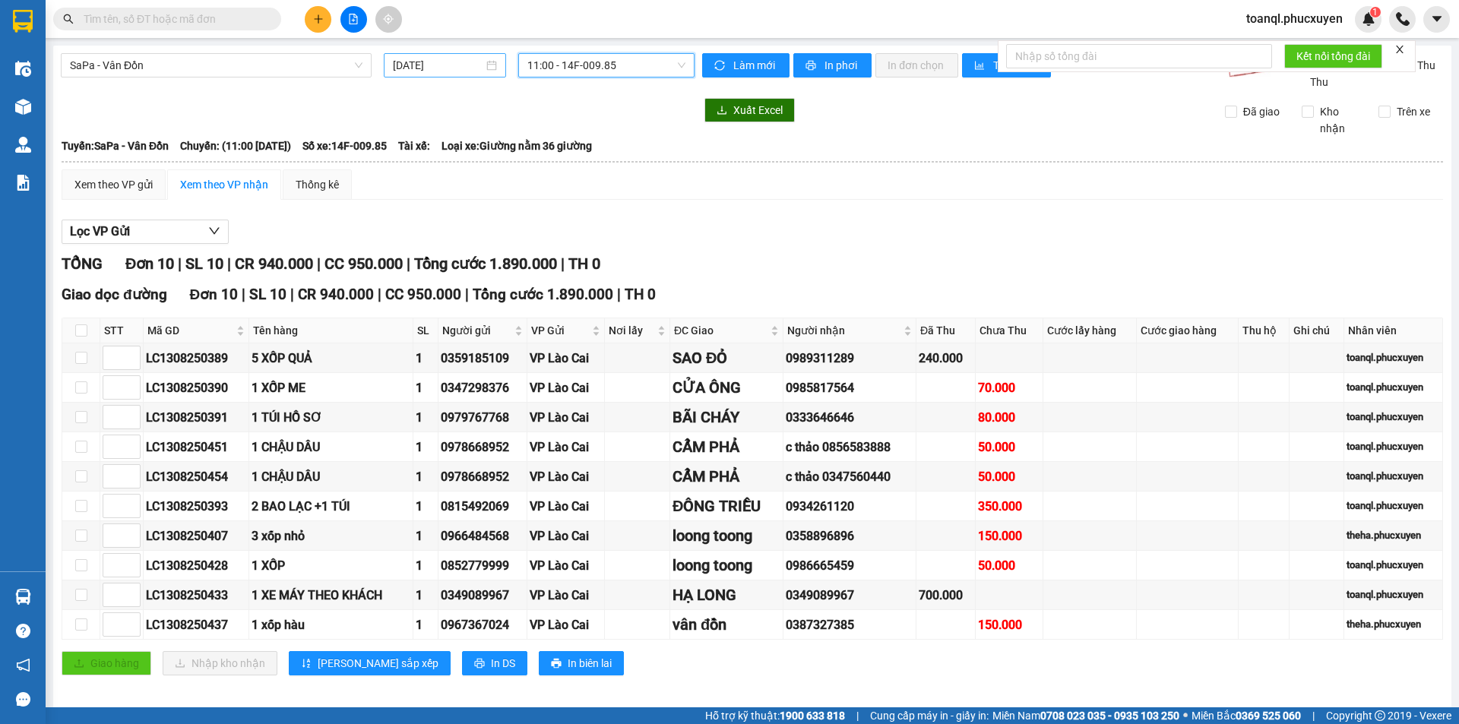
click at [437, 67] on input "[DATE]" at bounding box center [438, 65] width 90 height 17
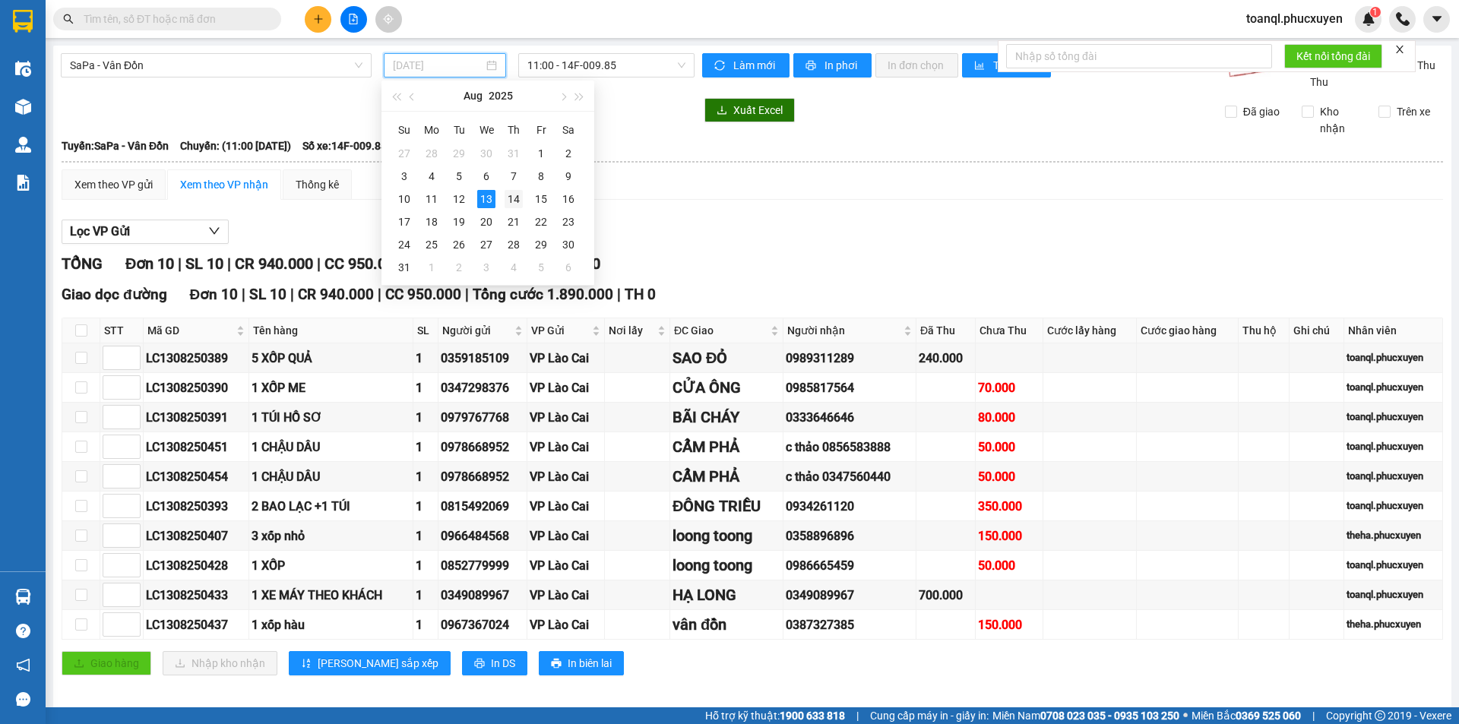
click at [521, 204] on div "14" at bounding box center [514, 199] width 18 height 18
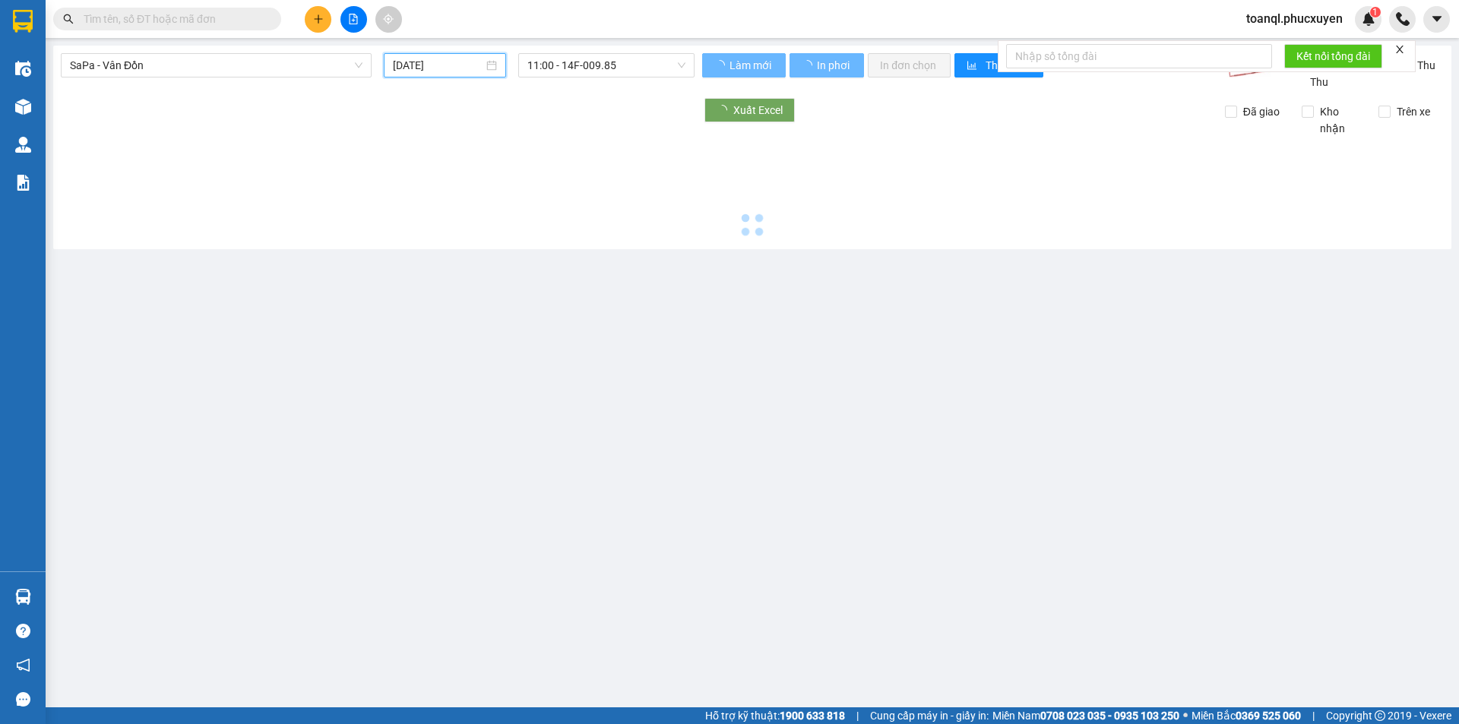
type input "[DATE]"
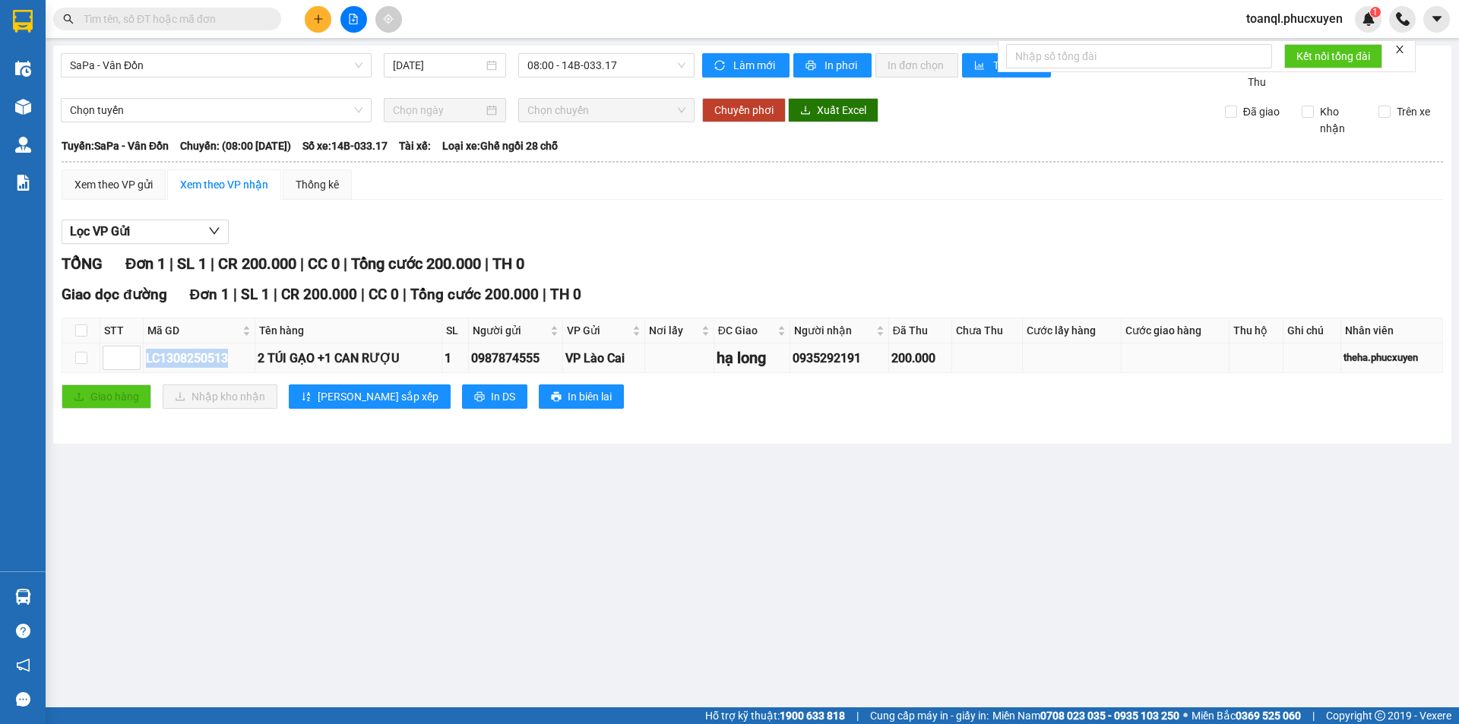
drag, startPoint x: 228, startPoint y: 357, endPoint x: 142, endPoint y: 361, distance: 86.0
click at [142, 361] on tr "LC1308250513 2 TÚI GẠO +1 CAN RƯỢU 1 0987874555 VP Lào Cai hạ long 0935292191 2…" at bounding box center [752, 359] width 1381 height 30
click at [179, 21] on input "text" at bounding box center [173, 19] width 179 height 17
paste input "LC1308250513"
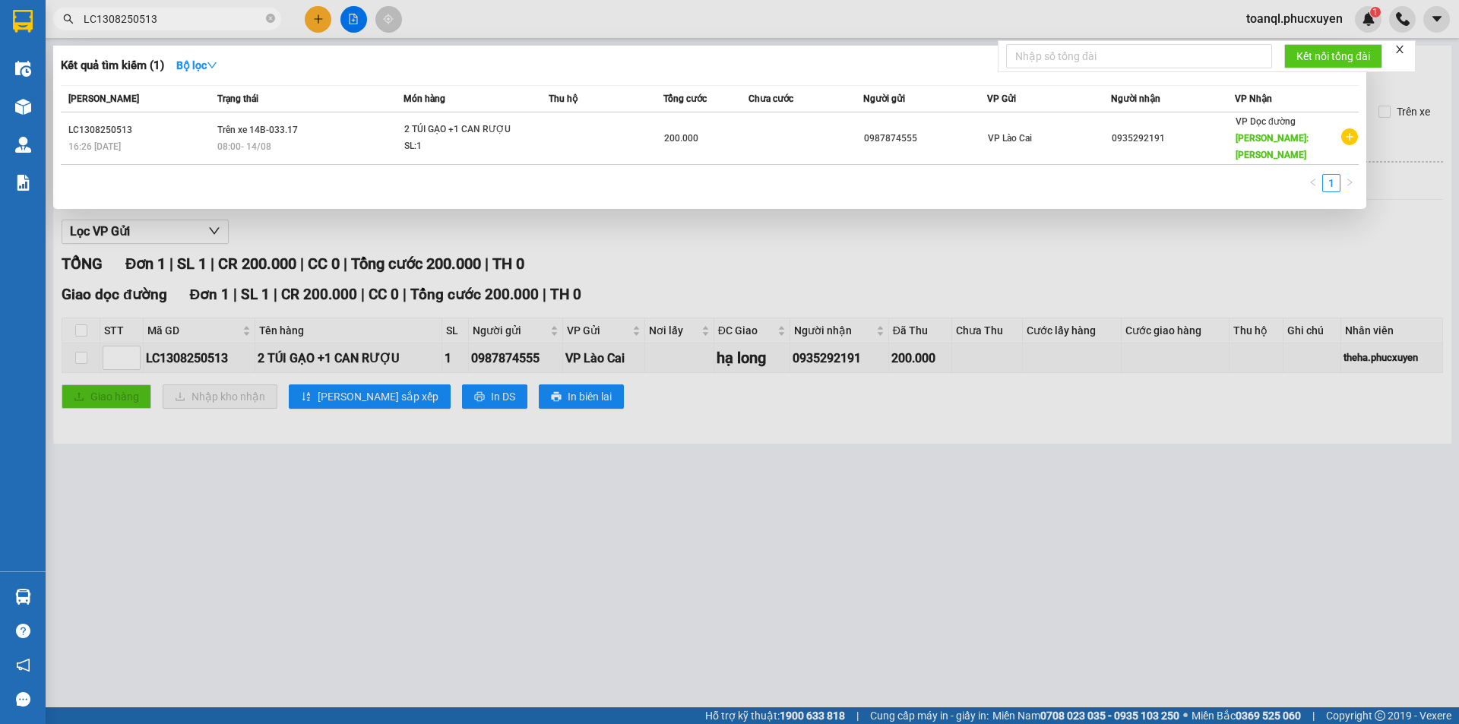
type input "LC1308250513"
click at [301, 110] on th "Trạng thái" at bounding box center [309, 99] width 191 height 27
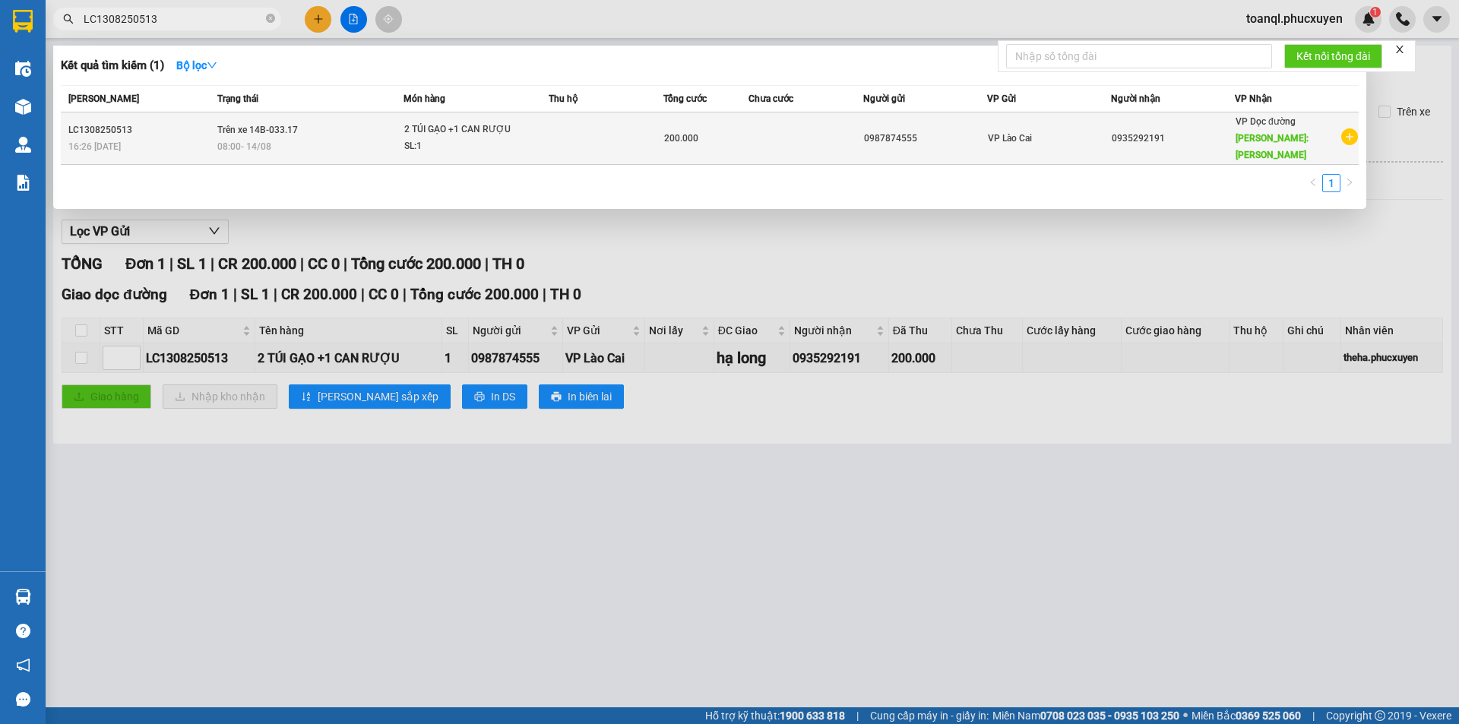
click at [302, 127] on td "Trên xe 14B-033.17 08:00 [DATE]" at bounding box center [309, 138] width 191 height 52
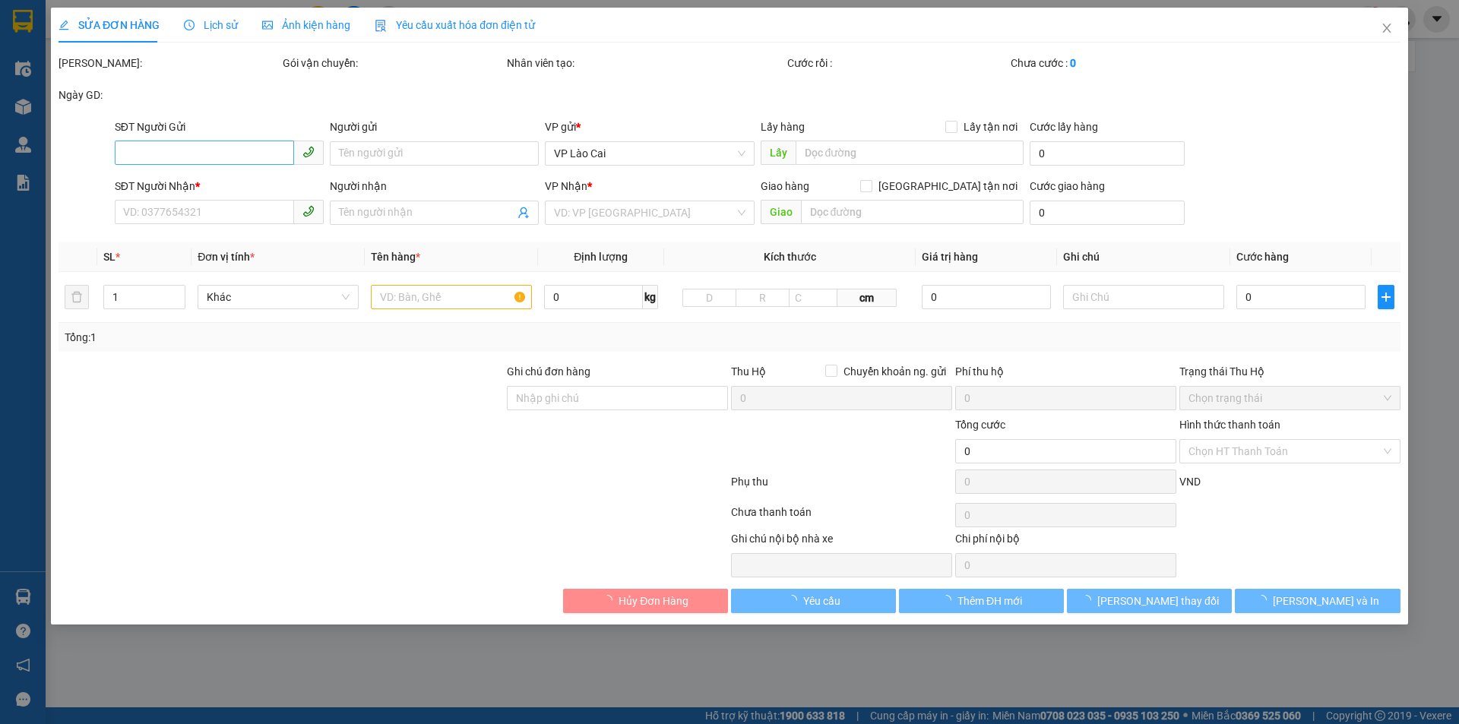
type input "0987874555"
type input "0935292191"
type input "hạ long"
type input "200.000"
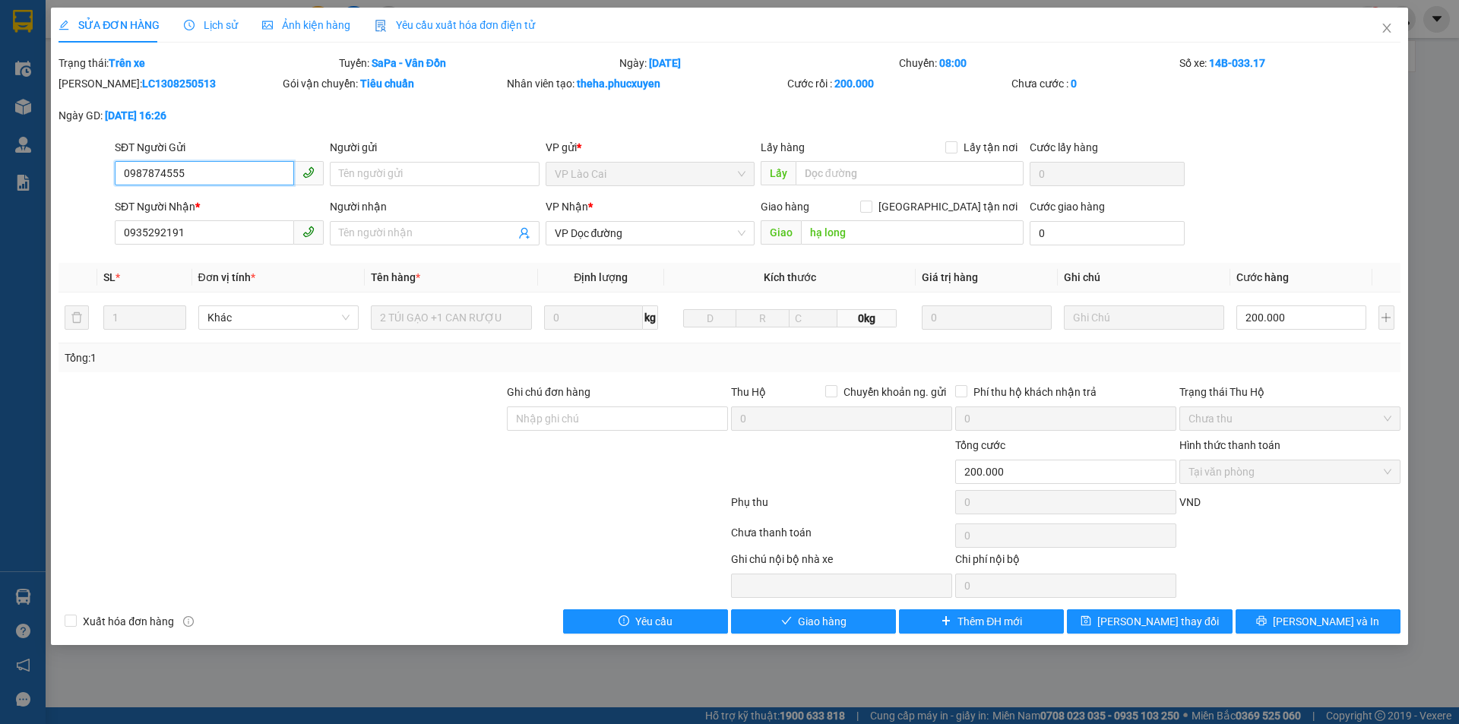
drag, startPoint x: 142, startPoint y: 183, endPoint x: 81, endPoint y: 189, distance: 61.1
click at [81, 190] on div "SĐT Người Gửi 0987874555 0987874555 Người gửi Tên người gửi VP gửi * VP Lào Cai…" at bounding box center [729, 165] width 1345 height 53
click at [529, 530] on div at bounding box center [393, 536] width 673 height 30
drag, startPoint x: 211, startPoint y: 232, endPoint x: 17, endPoint y: 262, distance: 196.2
click at [17, 262] on div "SỬA ĐƠN HÀNG Lịch sử Ảnh kiện hàng Yêu cầu xuất hóa đơn điện tử Total Paid Fee …" at bounding box center [729, 362] width 1459 height 724
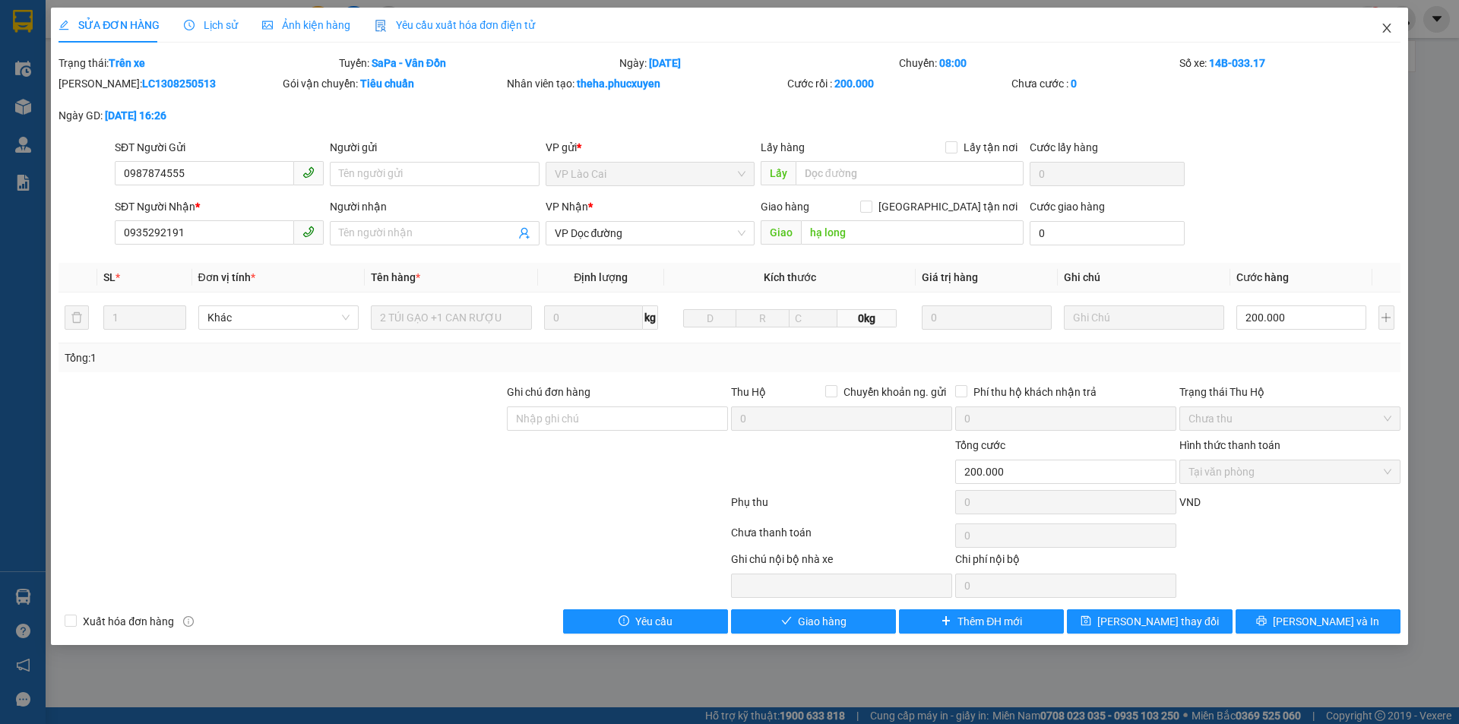
click at [1389, 28] on icon "close" at bounding box center [1387, 28] width 12 height 12
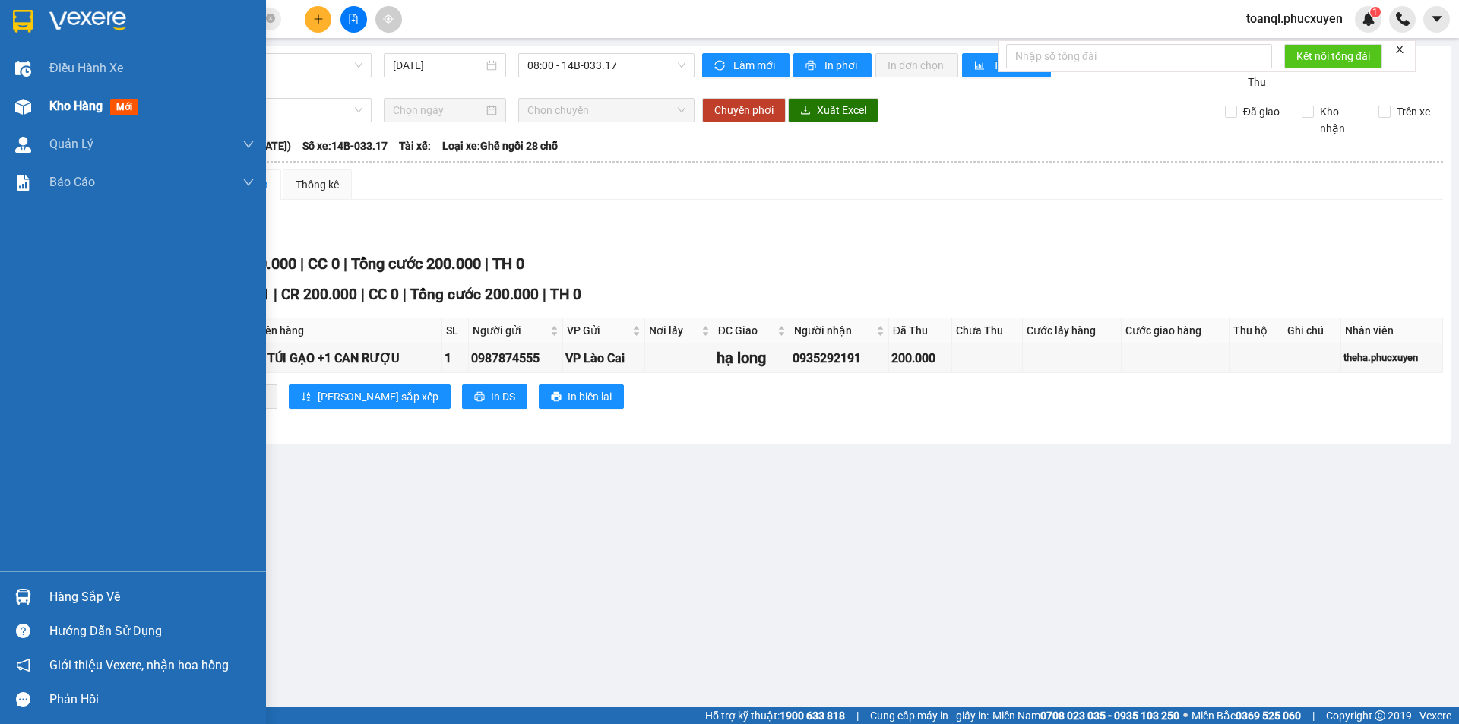
click at [17, 108] on img at bounding box center [23, 107] width 16 height 16
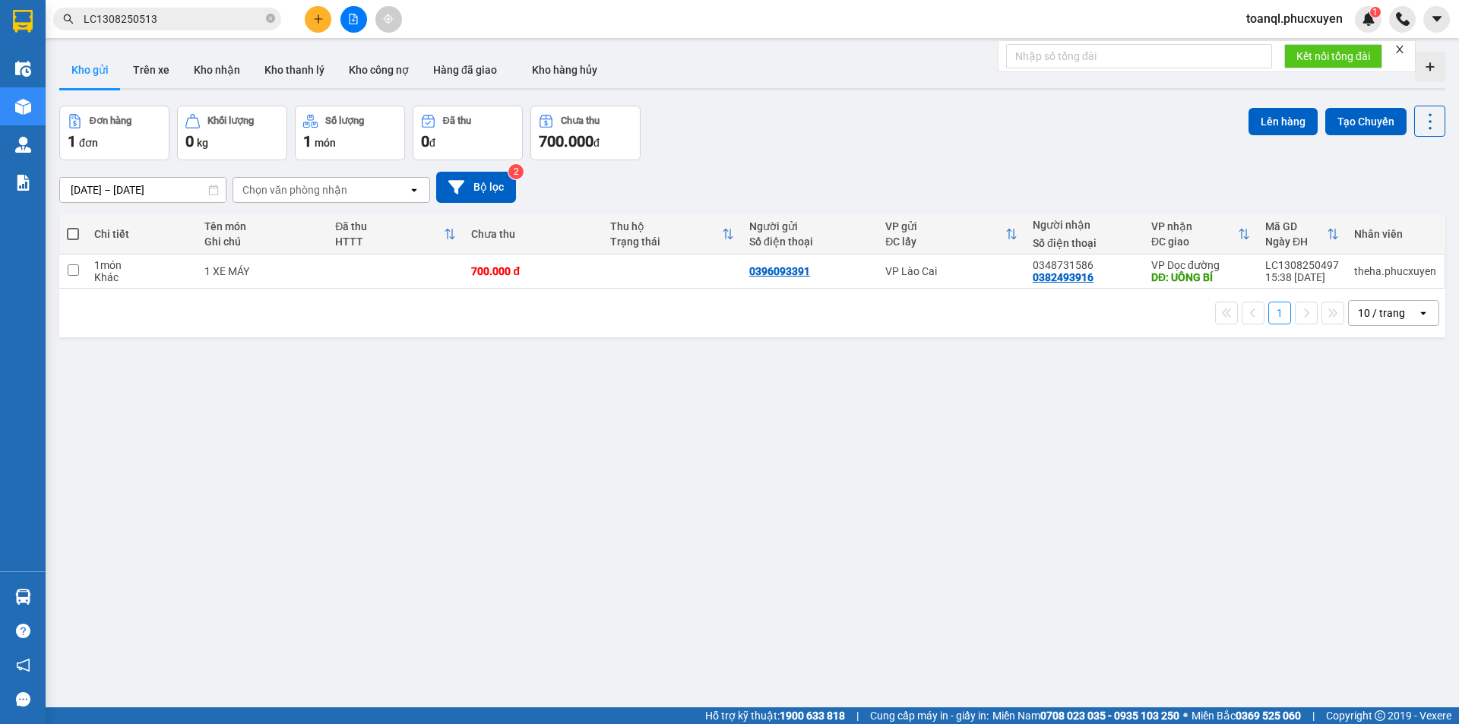
click at [634, 467] on div "ver 1.8.138 Kho gửi Trên xe Kho nhận Kho thanh lý Kho công nợ Hàng đã giao Kho …" at bounding box center [752, 408] width 1398 height 724
